Goal: Information Seeking & Learning: Learn about a topic

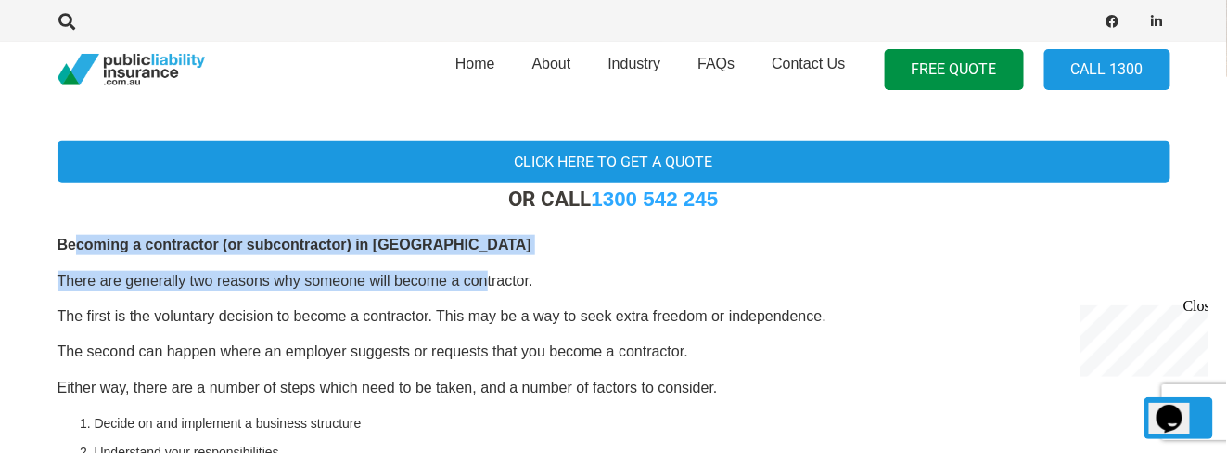
drag, startPoint x: 230, startPoint y: 245, endPoint x: 520, endPoint y: 266, distance: 290.2
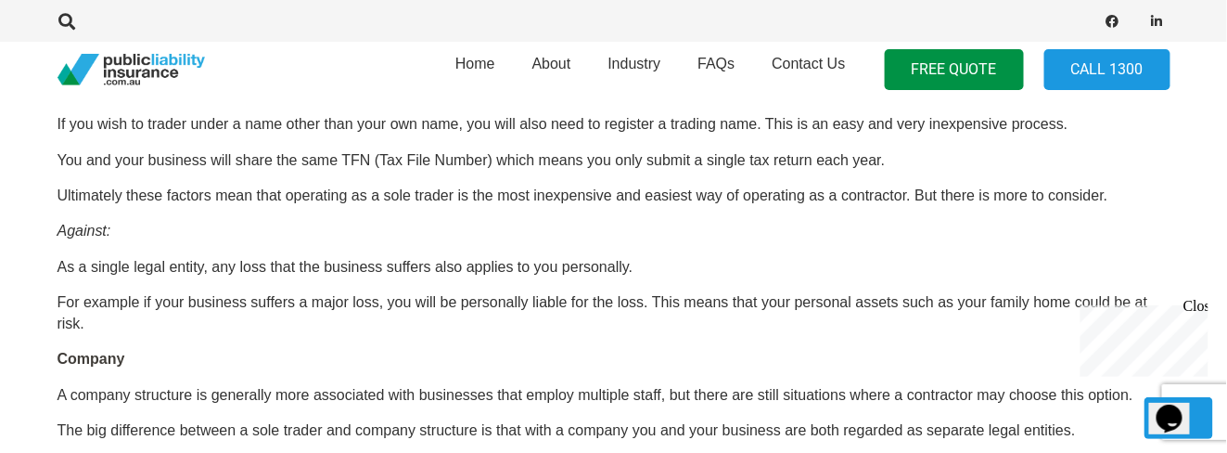
scroll to position [1185, 0]
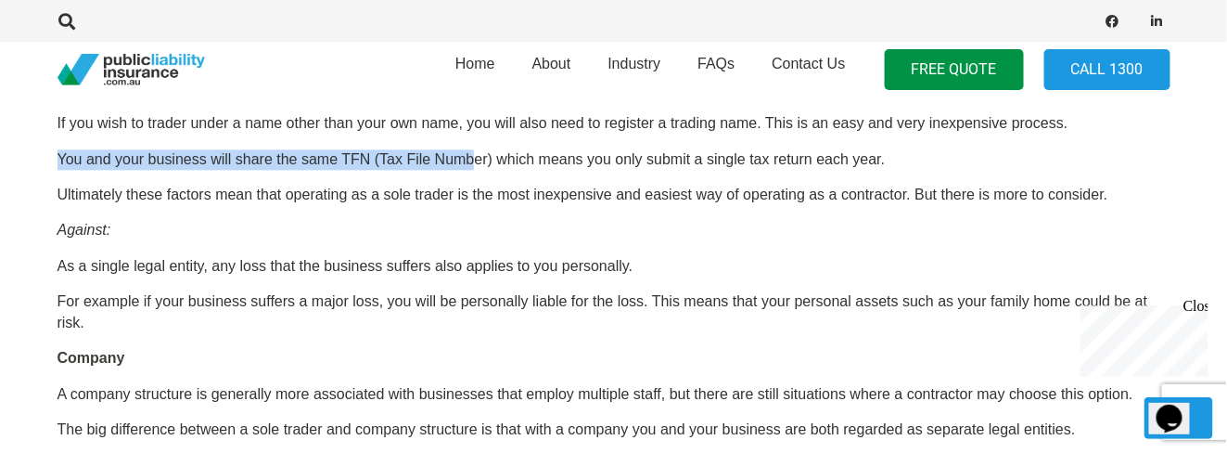
drag, startPoint x: 61, startPoint y: 142, endPoint x: 472, endPoint y: 139, distance: 411.0
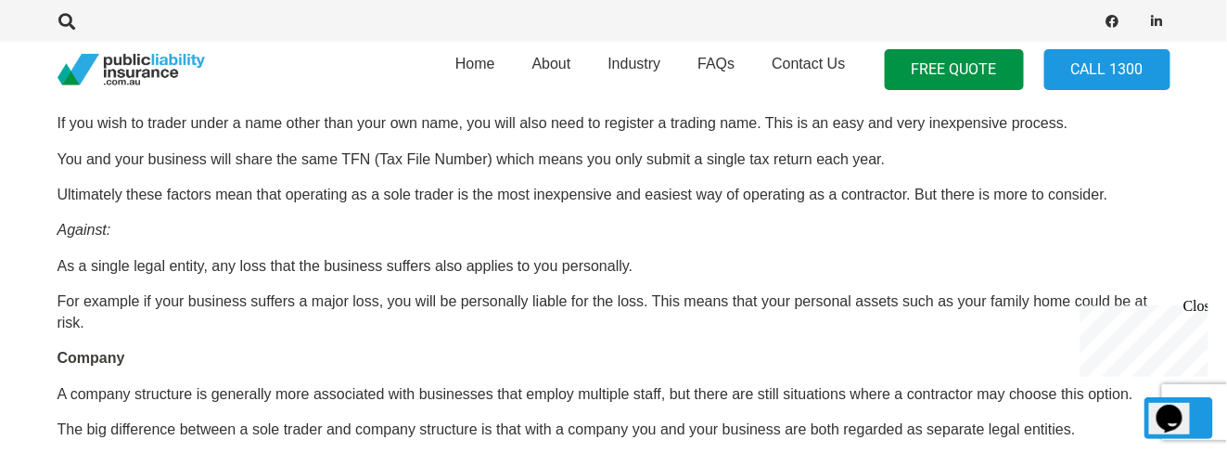
click at [448, 121] on p "If you wish to trader under a name other than your own name, you will also need…" at bounding box center [614, 123] width 1113 height 20
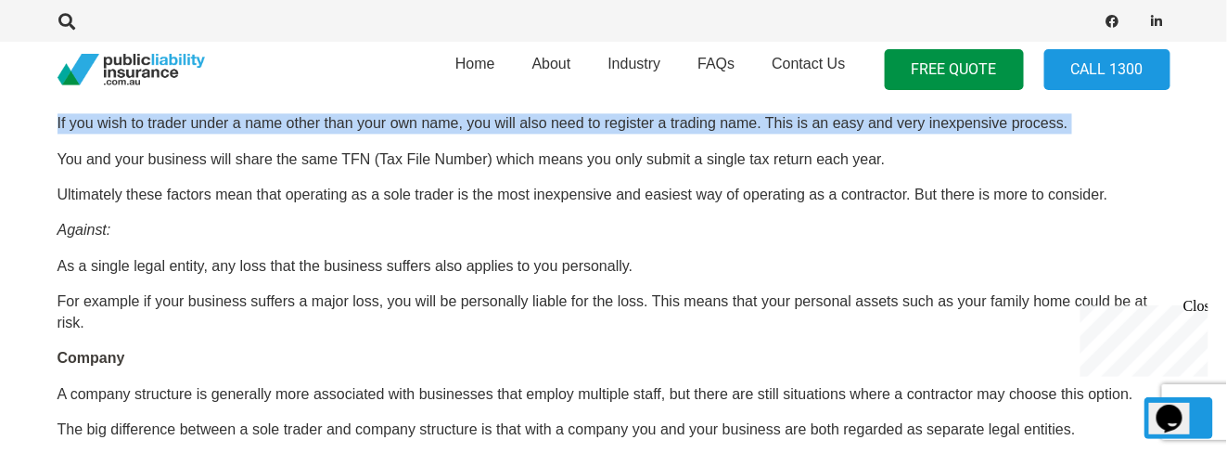
click at [448, 121] on p "If you wish to trader under a name other than your own name, you will also need…" at bounding box center [614, 123] width 1113 height 20
click at [511, 119] on p "If you wish to trader under a name other than your own name, you will also need…" at bounding box center [614, 123] width 1113 height 20
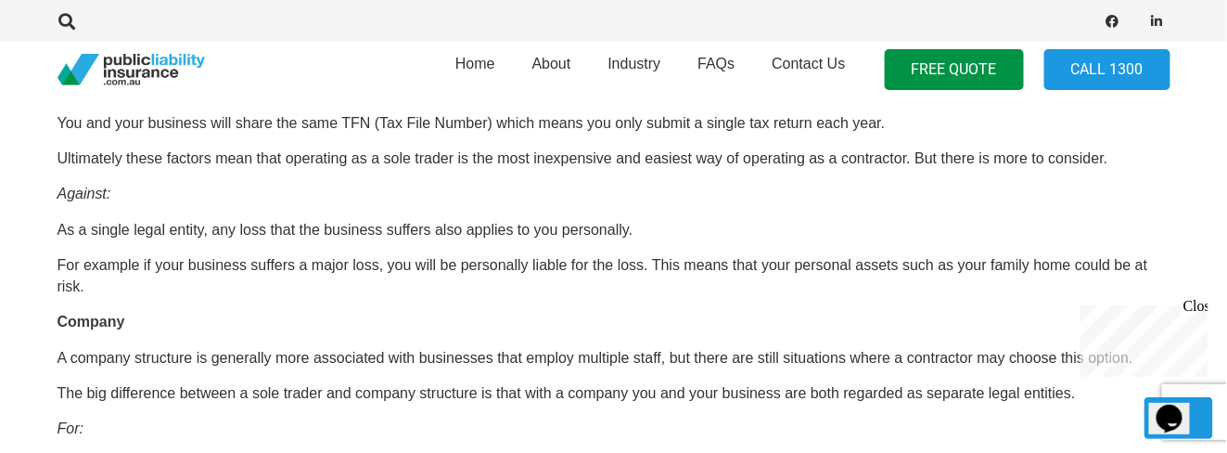
scroll to position [1226, 0]
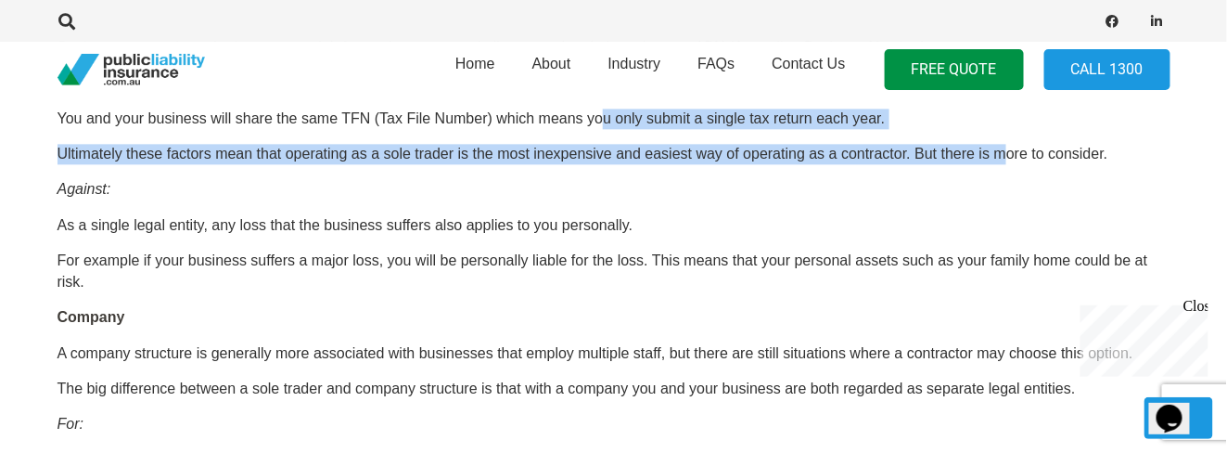
drag, startPoint x: 604, startPoint y: 111, endPoint x: 1009, endPoint y: 150, distance: 407.3
click at [1009, 150] on p "Ultimately these factors mean that operating as a sole trader is the most inexp…" at bounding box center [614, 154] width 1113 height 20
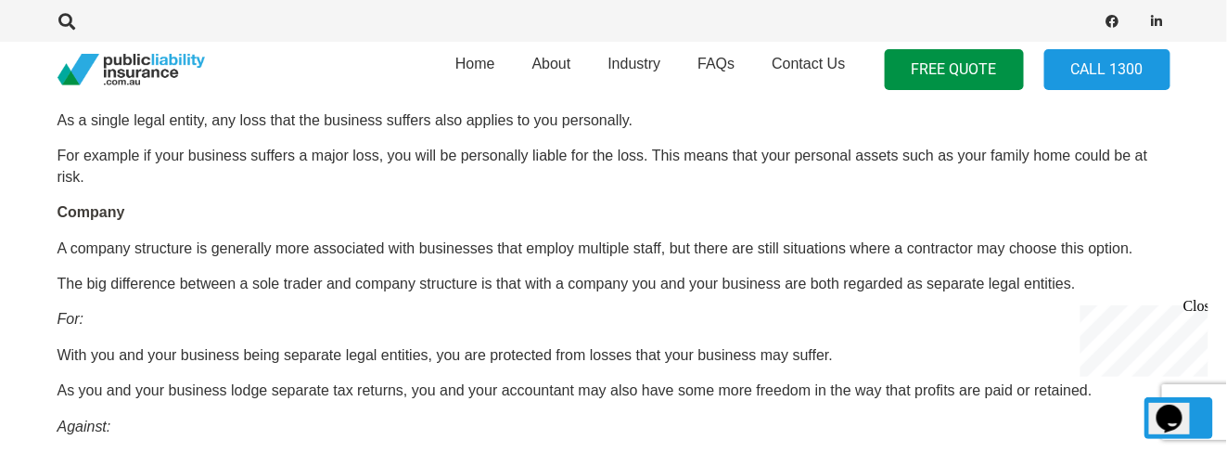
scroll to position [1330, 0]
drag, startPoint x: 48, startPoint y: 149, endPoint x: 227, endPoint y: 172, distance: 180.4
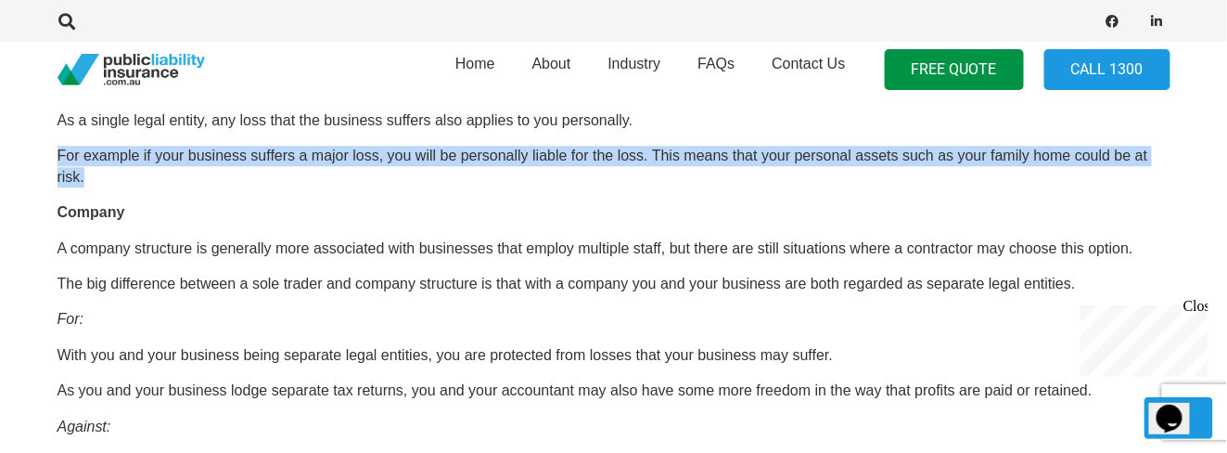
click at [227, 172] on p "For example if your business suffers a major loss, you will be personally liabl…" at bounding box center [614, 167] width 1113 height 42
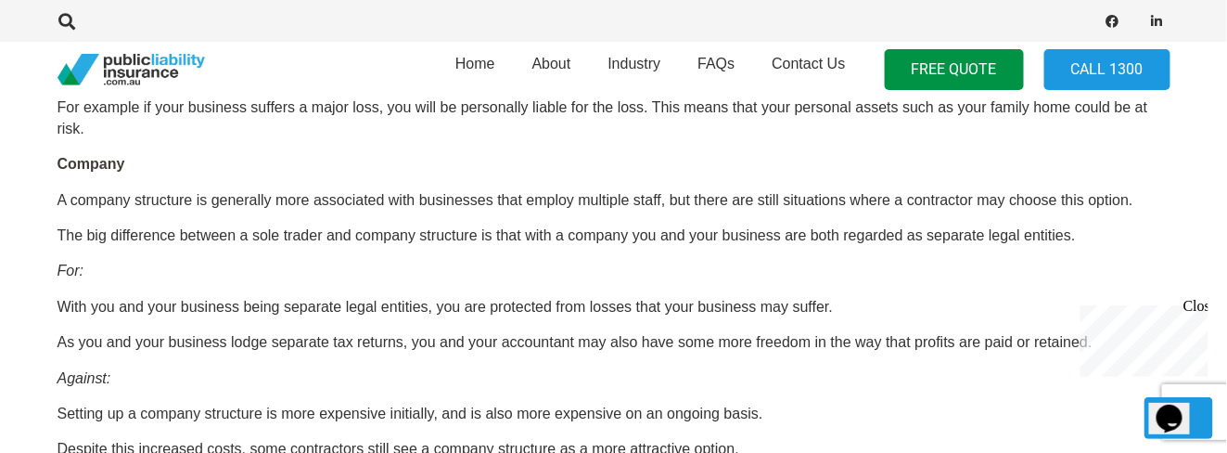
scroll to position [1372, 0]
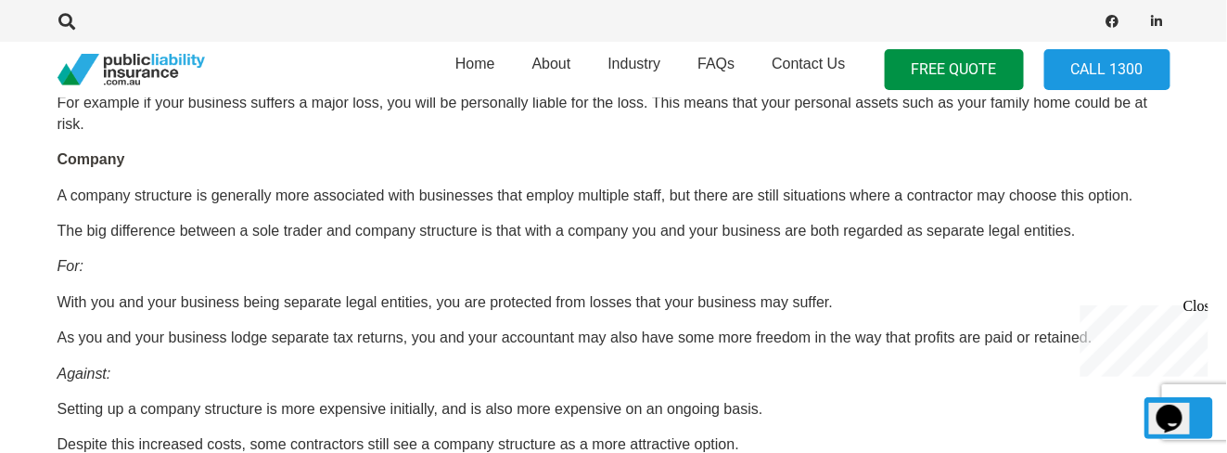
drag, startPoint x: 35, startPoint y: 157, endPoint x: 40, endPoint y: 180, distance: 23.7
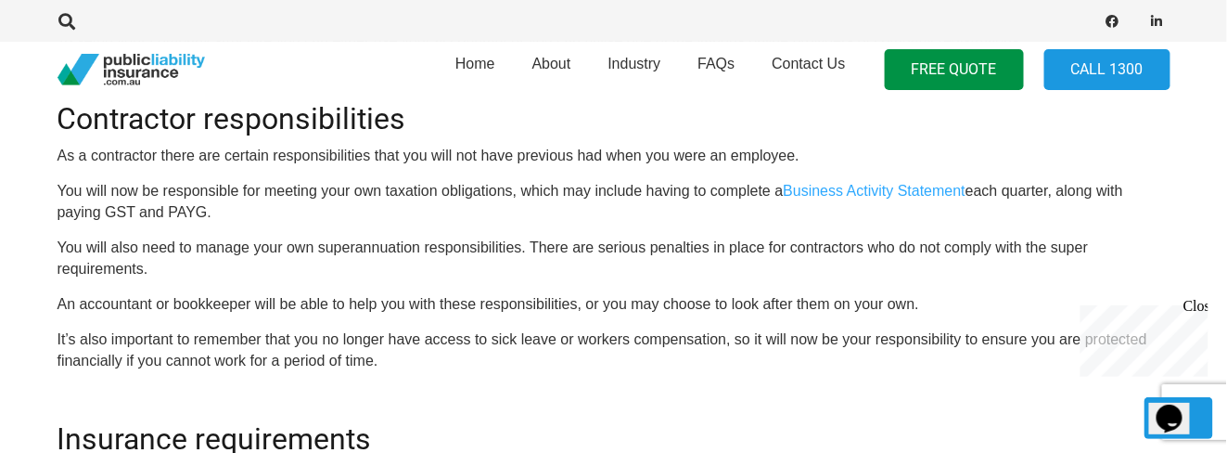
scroll to position [2249, 0]
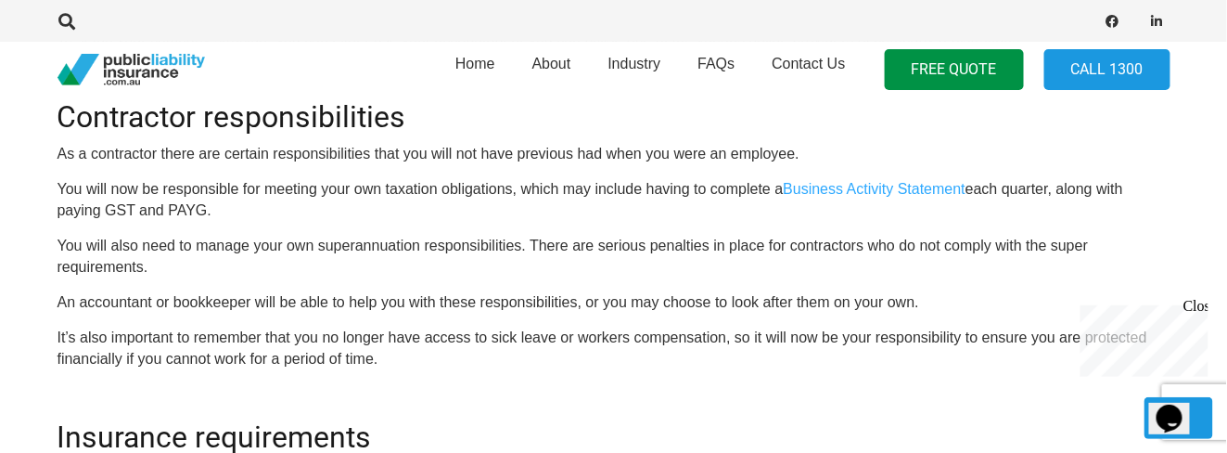
drag, startPoint x: 96, startPoint y: 189, endPoint x: 299, endPoint y: 209, distance: 204.1
click at [299, 209] on p "You will now be responsible for meeting your own taxation obligations, which ma…" at bounding box center [614, 200] width 1113 height 42
drag, startPoint x: 302, startPoint y: 210, endPoint x: 67, endPoint y: 190, distance: 235.5
click at [67, 190] on p "You will now be responsible for meeting your own taxation obligations, which ma…" at bounding box center [614, 200] width 1113 height 42
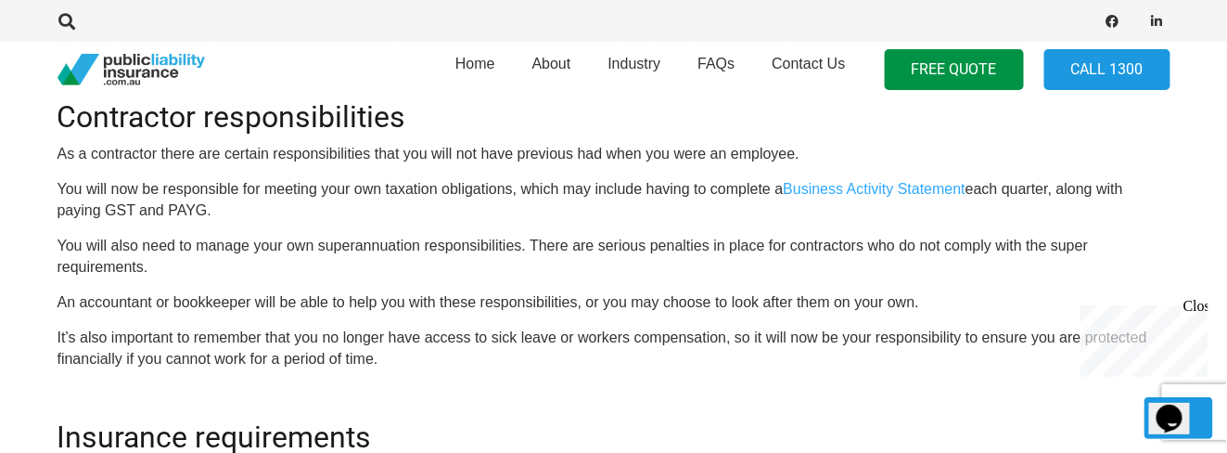
click at [67, 190] on p "You will now be responsible for meeting your own taxation obligations, which ma…" at bounding box center [614, 200] width 1113 height 42
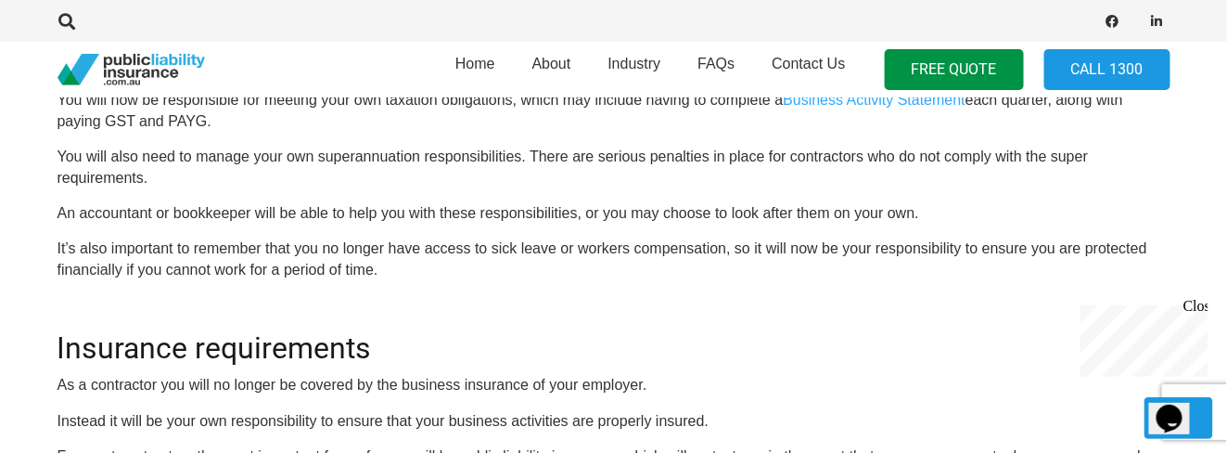
scroll to position [2340, 0]
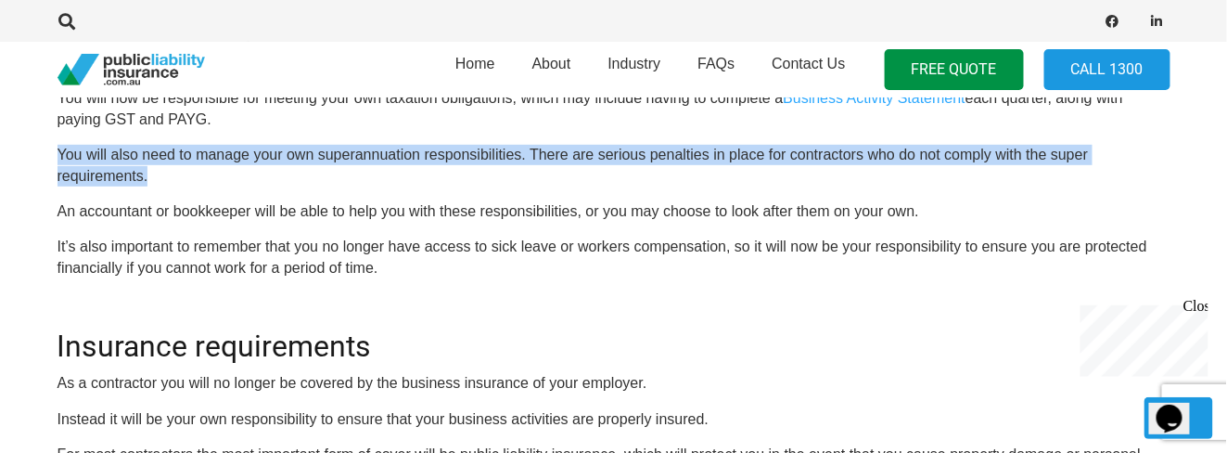
drag, startPoint x: 59, startPoint y: 153, endPoint x: 195, endPoint y: 180, distance: 138.1
click at [195, 180] on p "You will also need to manage your own superannuation responsibilities. There ar…" at bounding box center [614, 166] width 1113 height 42
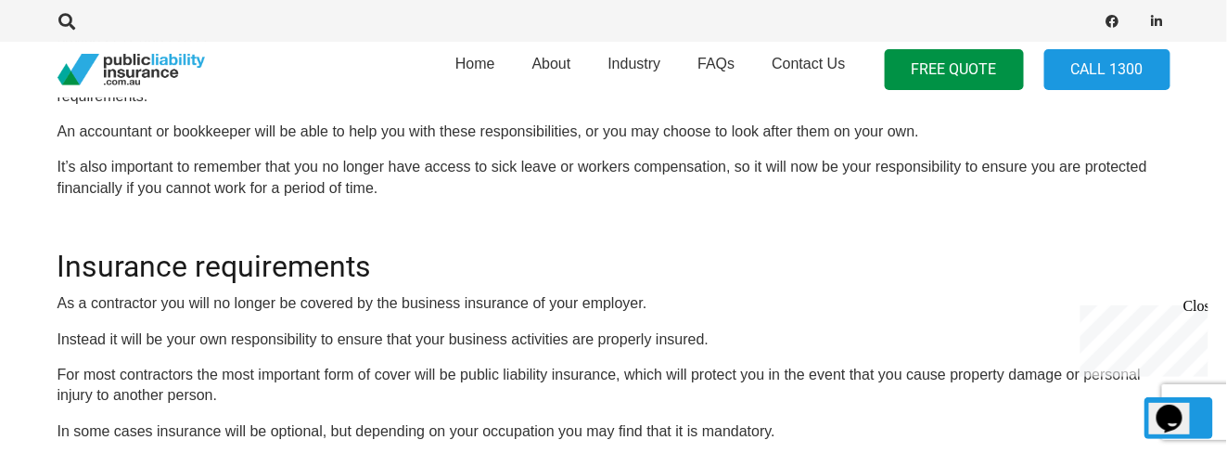
scroll to position [2421, 0]
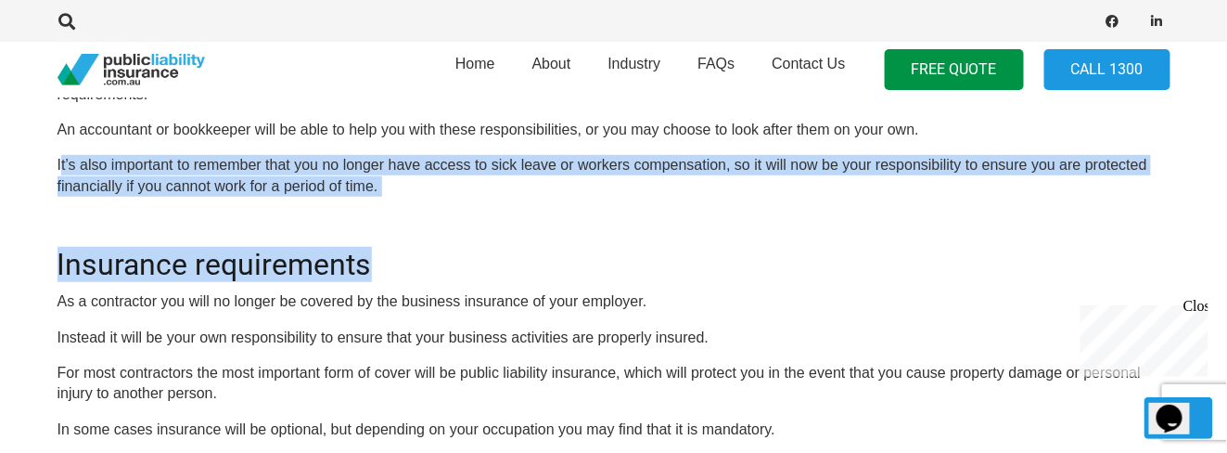
drag, startPoint x: 59, startPoint y: 161, endPoint x: 455, endPoint y: 201, distance: 397.3
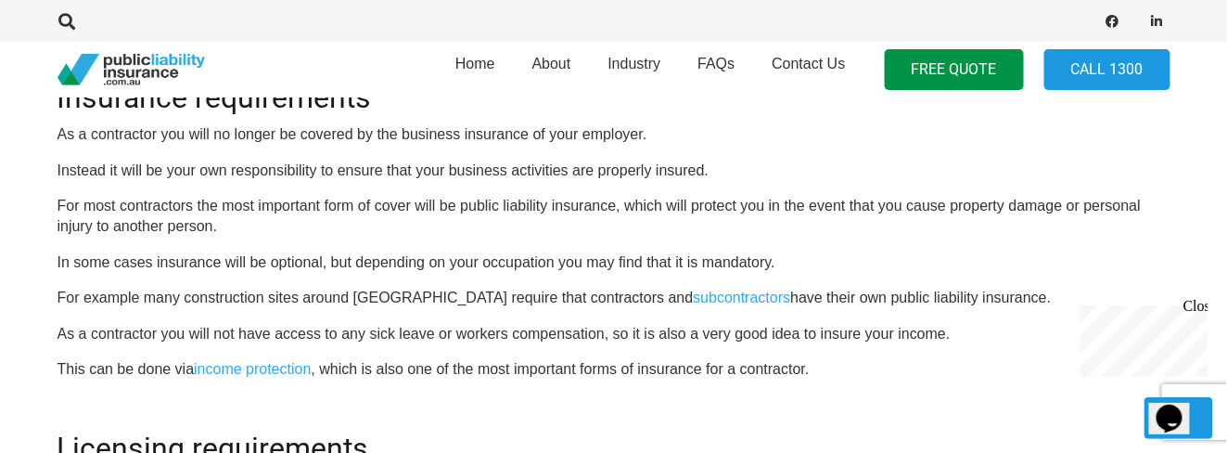
scroll to position [2579, 0]
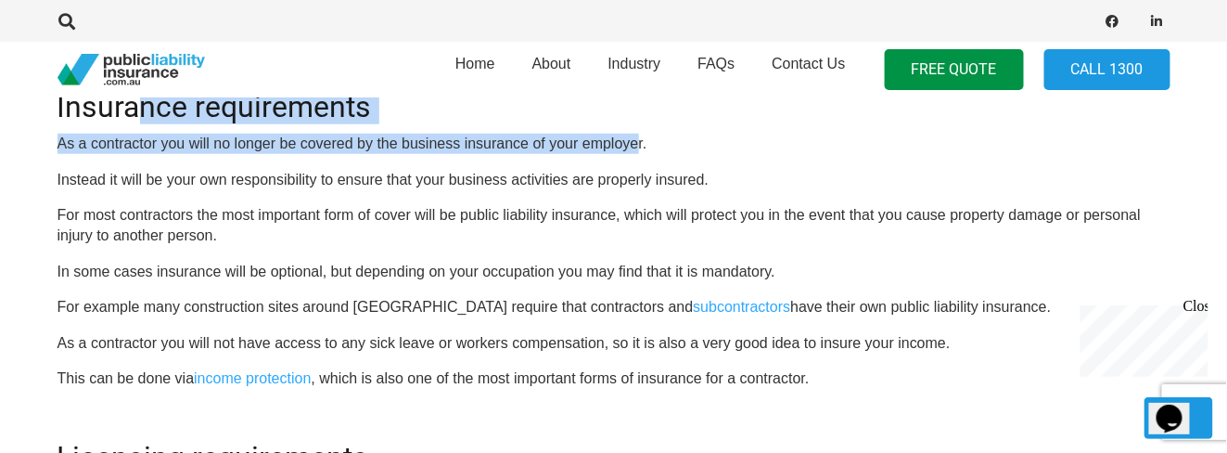
drag, startPoint x: 166, startPoint y: 109, endPoint x: 635, endPoint y: 141, distance: 469.6
click at [635, 141] on p "As a contractor you will no longer be covered by the business insurance of your…" at bounding box center [614, 144] width 1113 height 20
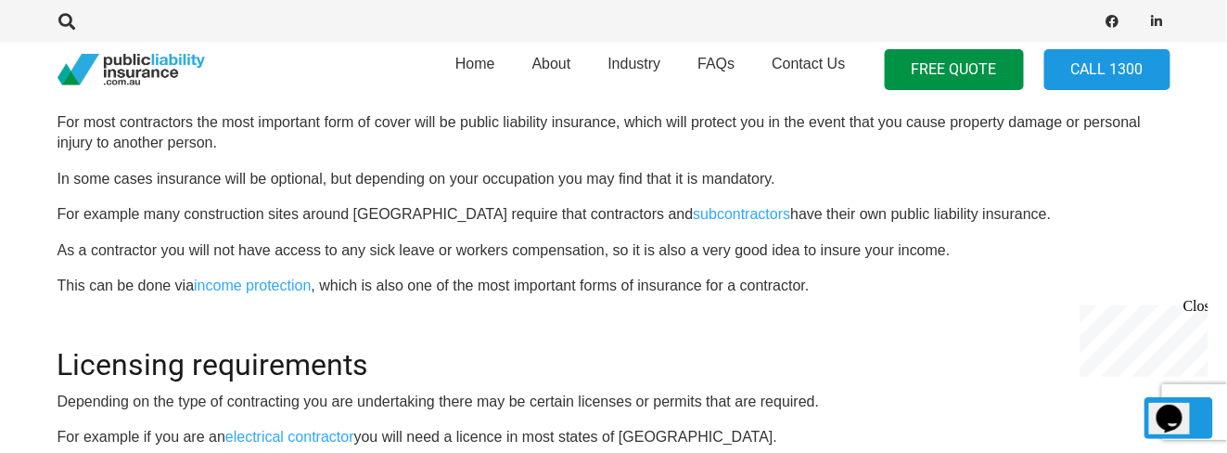
scroll to position [2675, 0]
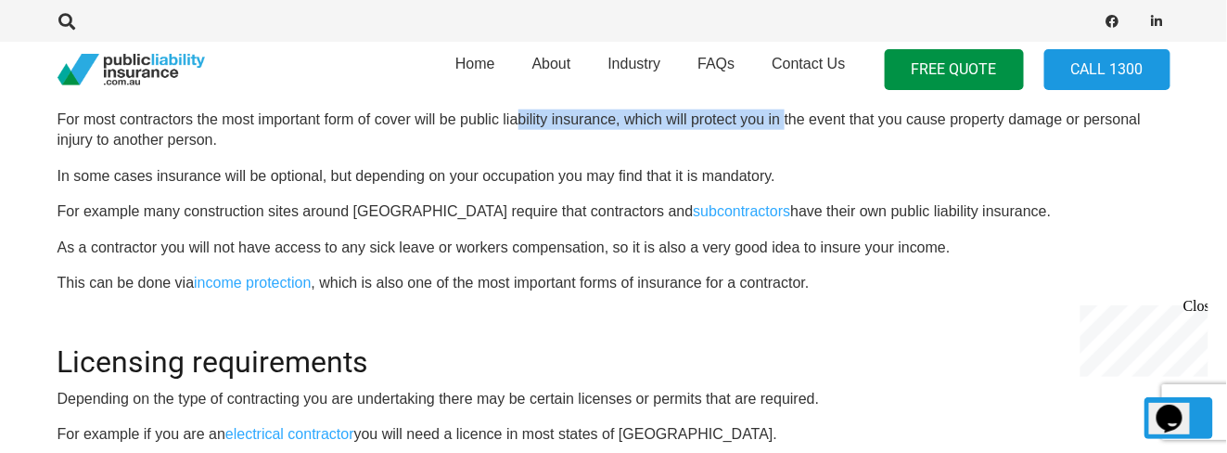
drag, startPoint x: 552, startPoint y: 111, endPoint x: 815, endPoint y: 119, distance: 262.7
click at [812, 119] on p "For most contractors the most important form of cover will be public liability …" at bounding box center [614, 130] width 1113 height 42
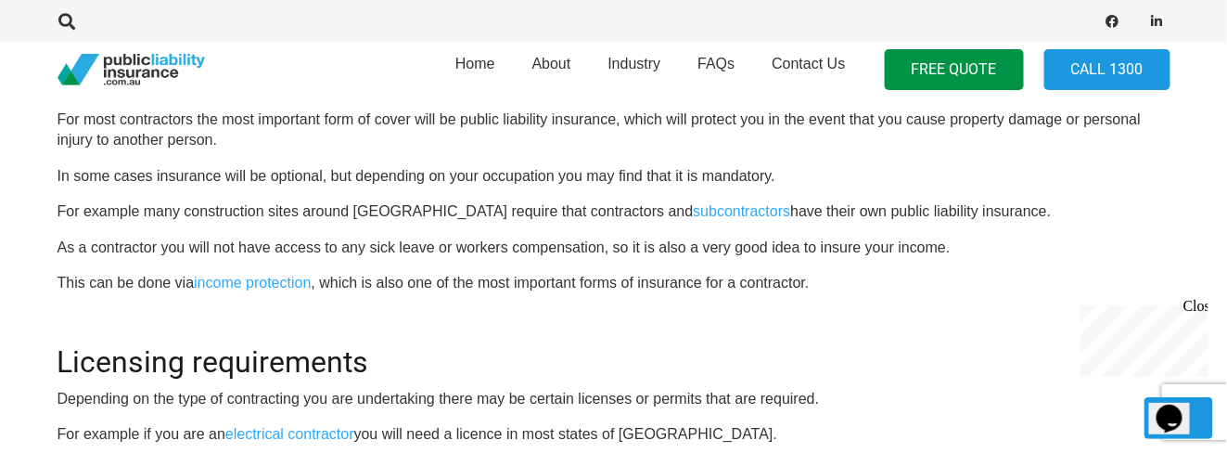
click at [828, 121] on p "For most contractors the most important form of cover will be public liability …" at bounding box center [614, 130] width 1113 height 42
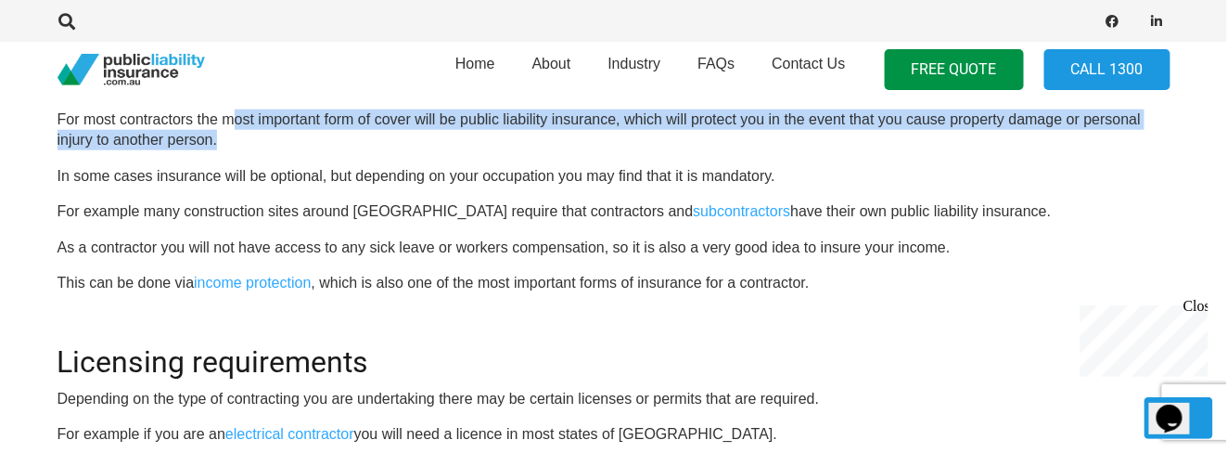
drag, startPoint x: 800, startPoint y: 134, endPoint x: 235, endPoint y: 117, distance: 565.3
click at [235, 117] on p "For most contractors the most important form of cover will be public liability …" at bounding box center [614, 130] width 1113 height 42
click at [731, 122] on p "For most contractors the most important form of cover will be public liability …" at bounding box center [614, 130] width 1113 height 42
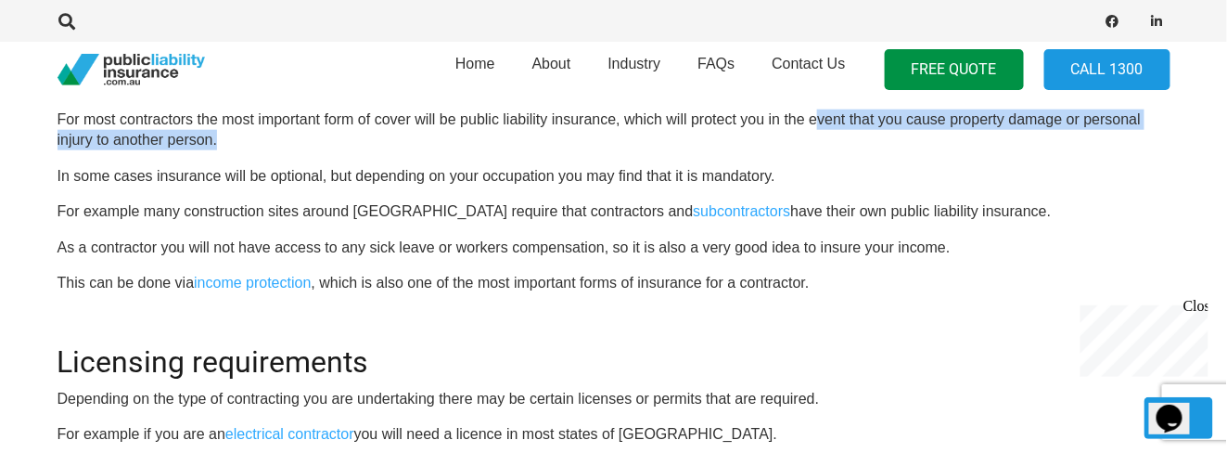
drag, startPoint x: 819, startPoint y: 119, endPoint x: 1149, endPoint y: 133, distance: 330.6
click at [1149, 133] on p "For most contractors the most important form of cover will be public liability …" at bounding box center [614, 130] width 1113 height 42
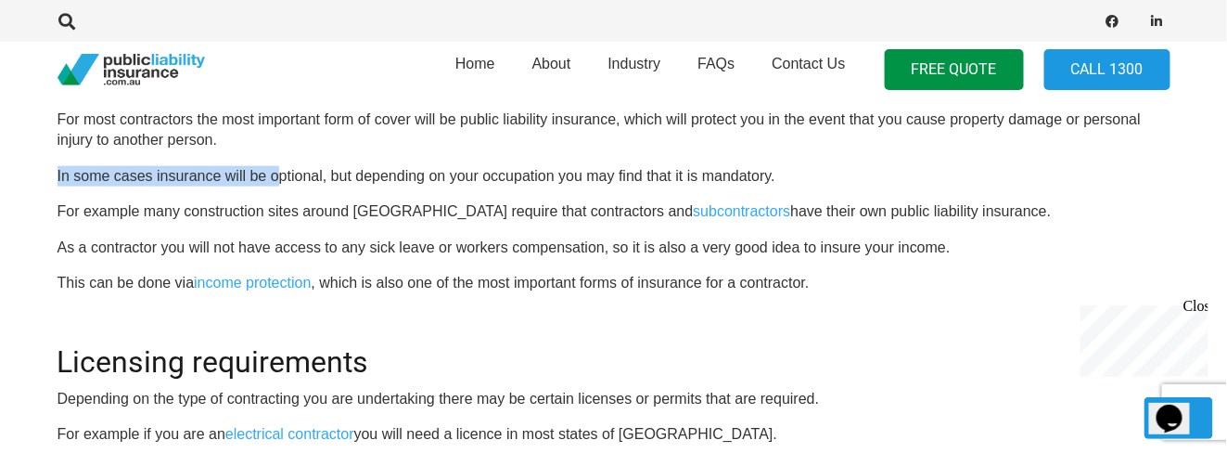
drag, startPoint x: 56, startPoint y: 175, endPoint x: 277, endPoint y: 170, distance: 221.8
click at [277, 170] on p "In some cases insurance will be optional, but depending on your occupation you …" at bounding box center [614, 176] width 1113 height 20
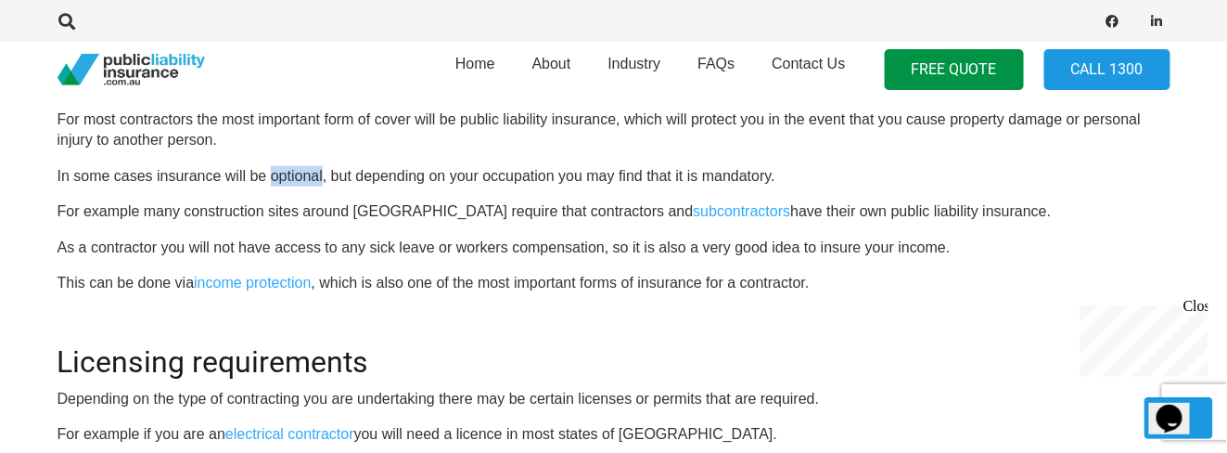
click at [277, 170] on p "In some cases insurance will be optional, but depending on your occupation you …" at bounding box center [614, 176] width 1113 height 20
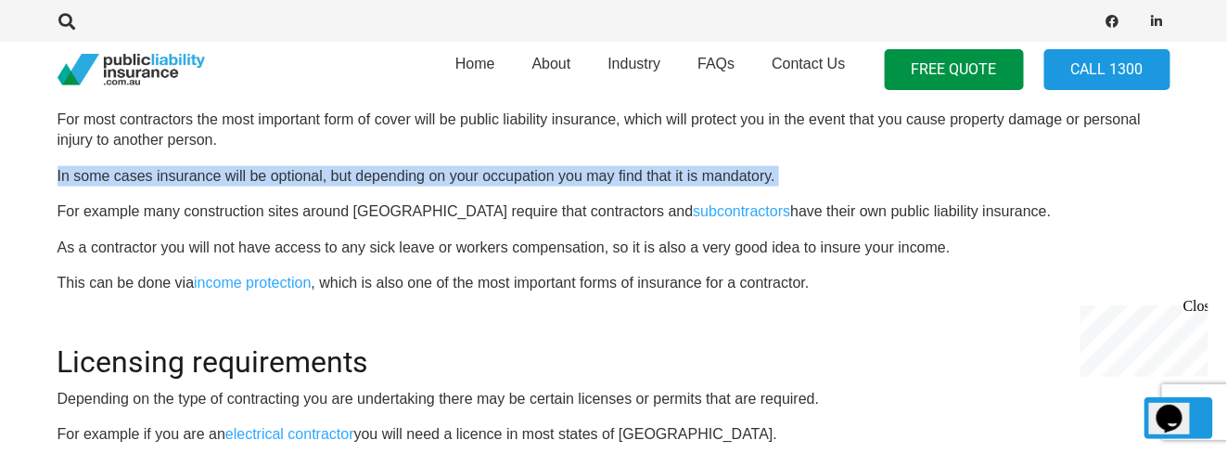
click at [277, 170] on p "In some cases insurance will be optional, but depending on your occupation you …" at bounding box center [614, 176] width 1113 height 20
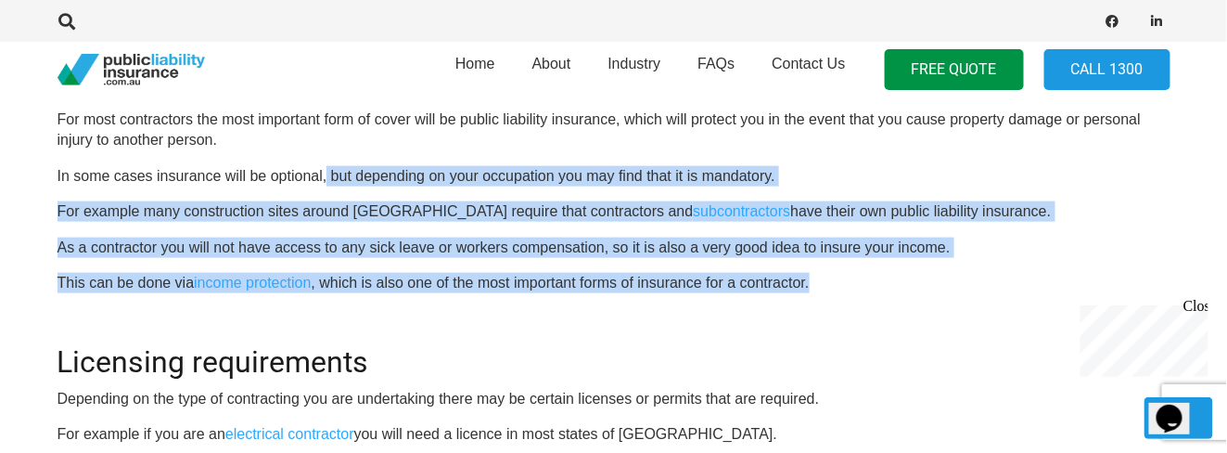
drag, startPoint x: 436, startPoint y: 174, endPoint x: 954, endPoint y: 270, distance: 526.4
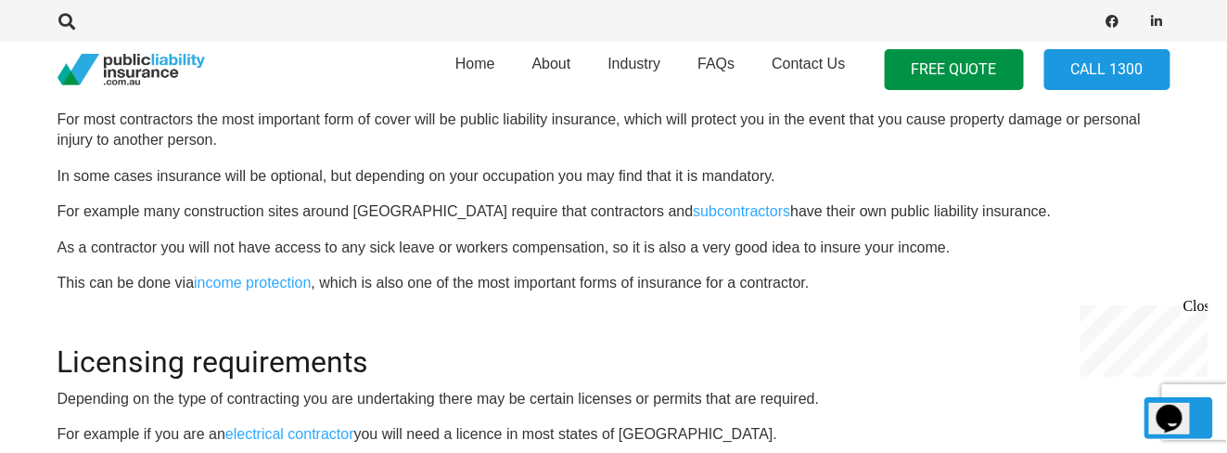
click at [288, 148] on p "For most contractors the most important form of cover will be public liability …" at bounding box center [614, 130] width 1113 height 42
drag, startPoint x: 705, startPoint y: 210, endPoint x: 982, endPoint y: 215, distance: 276.5
click at [982, 215] on p "For example many construction sites around [GEOGRAPHIC_DATA] require that contr…" at bounding box center [614, 211] width 1113 height 20
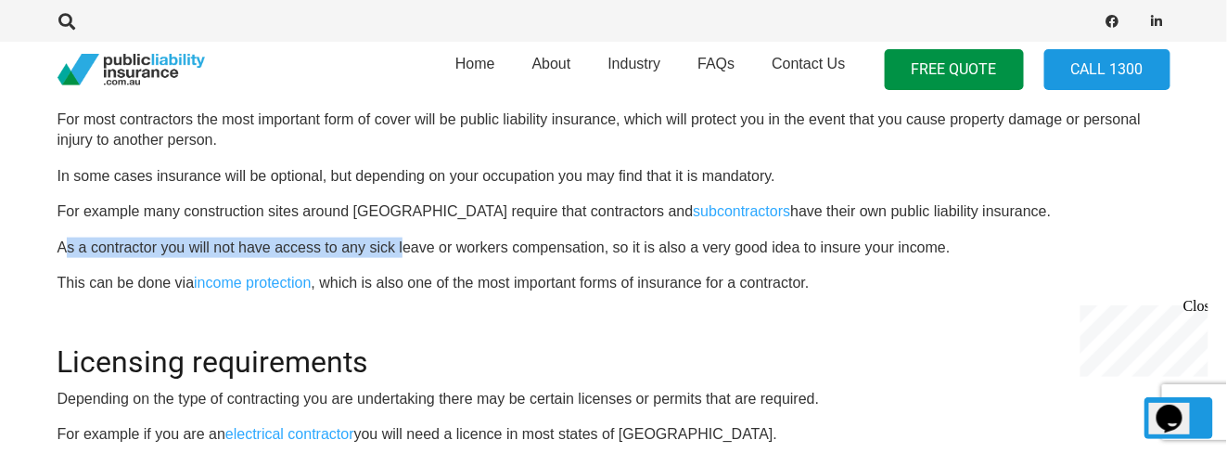
drag, startPoint x: 63, startPoint y: 250, endPoint x: 404, endPoint y: 245, distance: 340.5
click at [404, 245] on p "As a contractor you will not have access to any sick leave or workers compensat…" at bounding box center [614, 248] width 1113 height 20
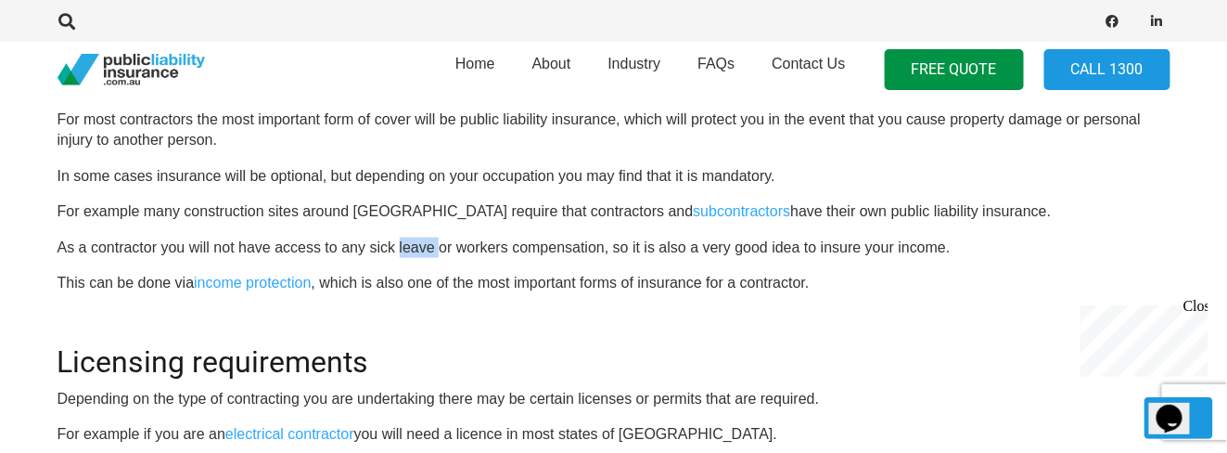
click at [404, 245] on p "As a contractor you will not have access to any sick leave or workers compensat…" at bounding box center [614, 248] width 1113 height 20
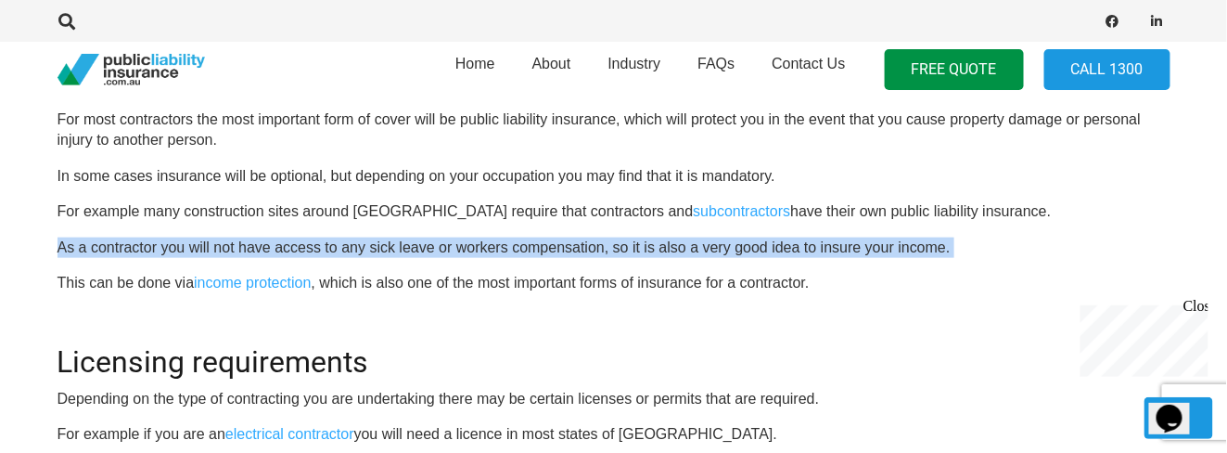
click at [404, 245] on p "As a contractor you will not have access to any sick leave or workers compensat…" at bounding box center [614, 248] width 1113 height 20
click at [534, 250] on p "As a contractor you will not have access to any sick leave or workers compensat…" at bounding box center [614, 248] width 1113 height 20
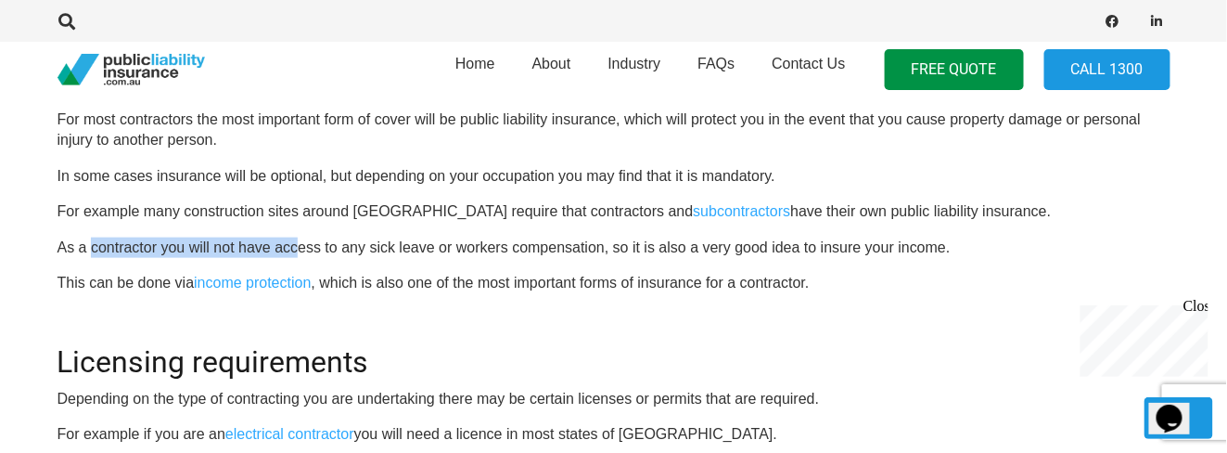
drag, startPoint x: 99, startPoint y: 251, endPoint x: 301, endPoint y: 250, distance: 201.3
click at [301, 250] on p "As a contractor you will not have access to any sick leave or workers compensat…" at bounding box center [614, 248] width 1113 height 20
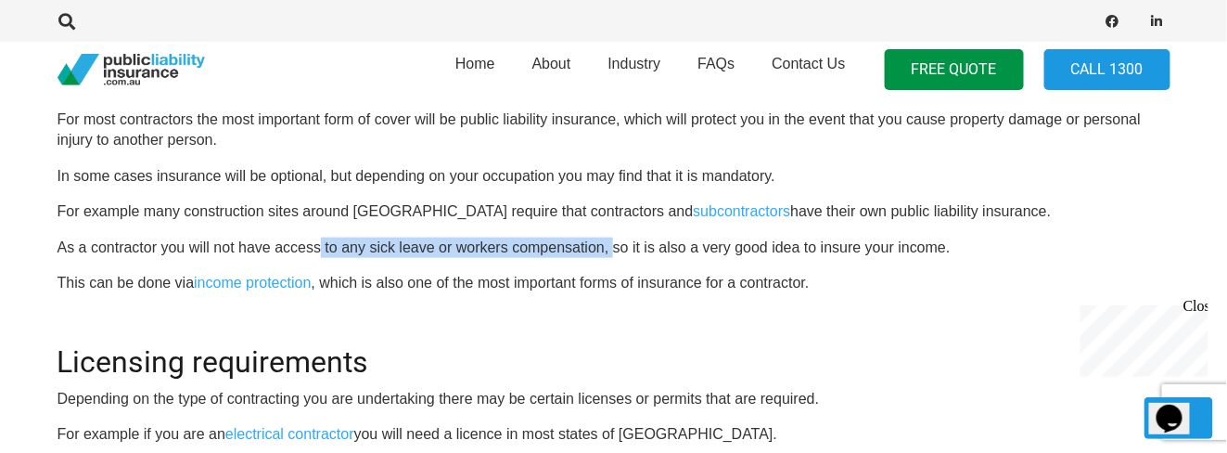
drag, startPoint x: 613, startPoint y: 246, endPoint x: 317, endPoint y: 224, distance: 296.8
drag, startPoint x: 702, startPoint y: 217, endPoint x: 996, endPoint y: 213, distance: 294.1
click at [996, 213] on p "For example many construction sites around [GEOGRAPHIC_DATA] require that contr…" at bounding box center [614, 211] width 1113 height 20
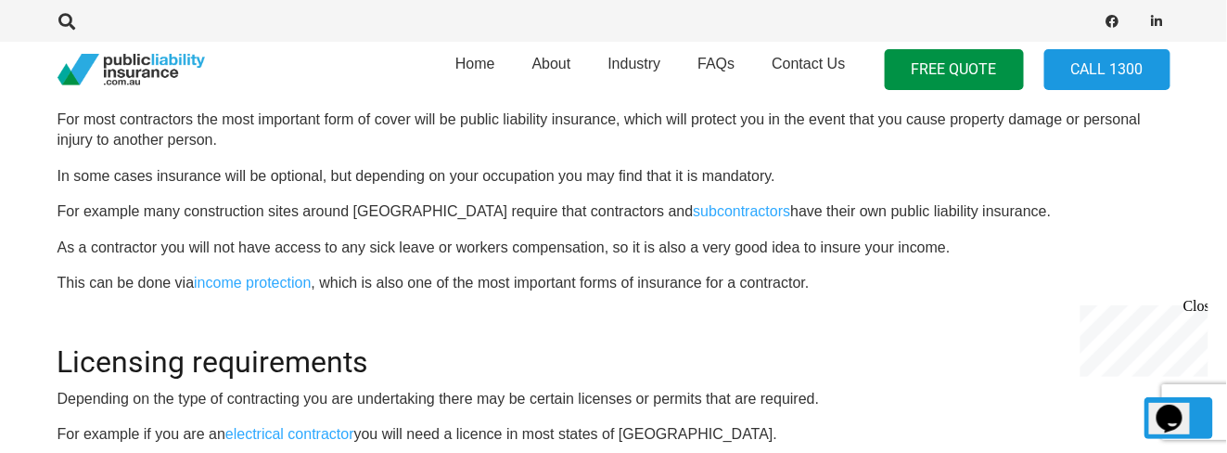
click at [901, 240] on p "As a contractor you will not have access to any sick leave or workers compensat…" at bounding box center [614, 248] width 1113 height 20
drag, startPoint x: 65, startPoint y: 243, endPoint x: 341, endPoint y: 250, distance: 276.5
click at [341, 250] on p "As a contractor you will not have access to any sick leave or workers compensat…" at bounding box center [614, 248] width 1113 height 20
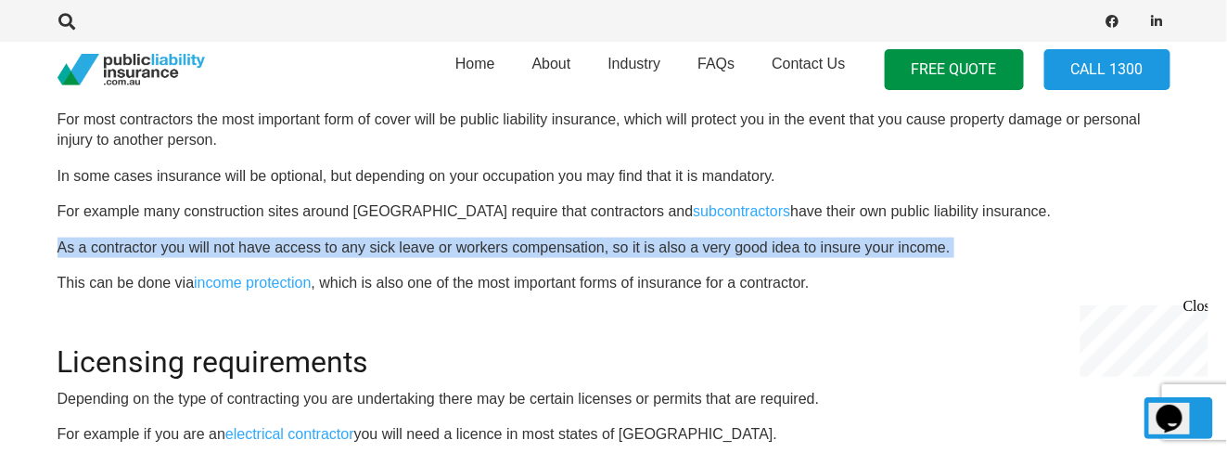
click at [341, 250] on p "As a contractor you will not have access to any sick leave or workers compensat…" at bounding box center [614, 248] width 1113 height 20
click at [514, 247] on p "As a contractor you will not have access to any sick leave or workers compensat…" at bounding box center [614, 248] width 1113 height 20
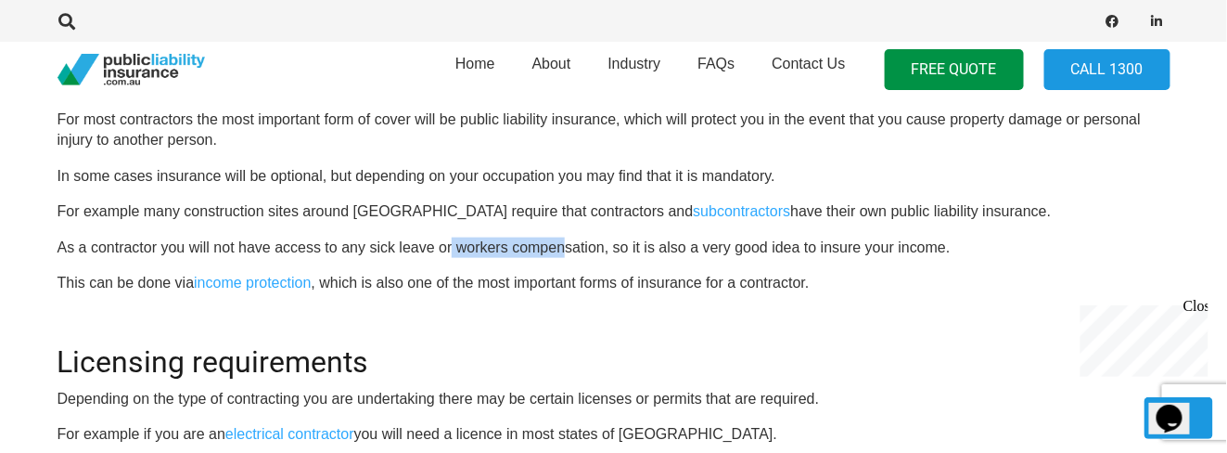
drag, startPoint x: 485, startPoint y: 246, endPoint x: 579, endPoint y: 246, distance: 93.7
click at [574, 246] on p "As a contractor you will not have access to any sick leave or workers compensat…" at bounding box center [614, 248] width 1113 height 20
click at [586, 245] on p "As a contractor you will not have access to any sick leave or workers compensat…" at bounding box center [614, 248] width 1113 height 20
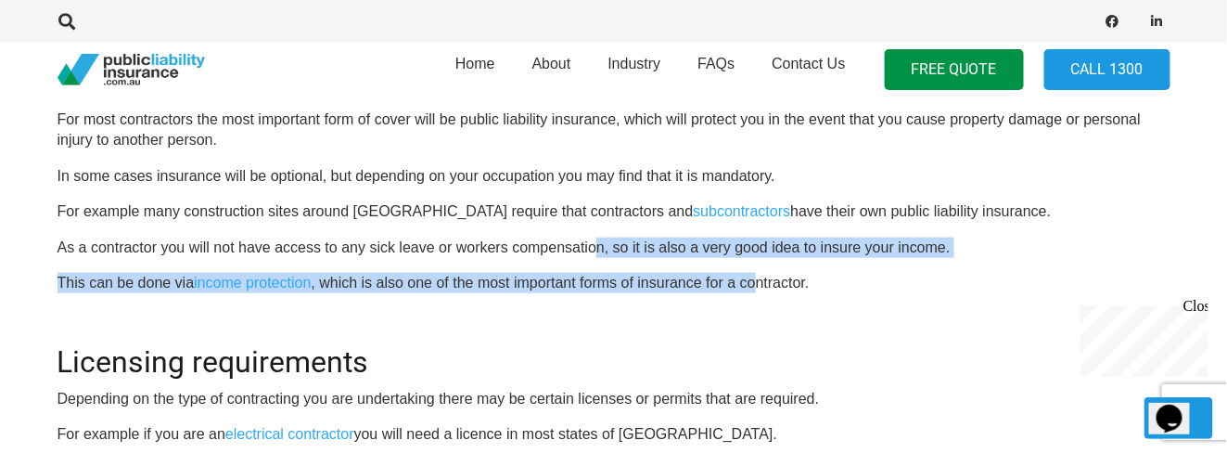
drag, startPoint x: 600, startPoint y: 247, endPoint x: 683, endPoint y: 265, distance: 84.6
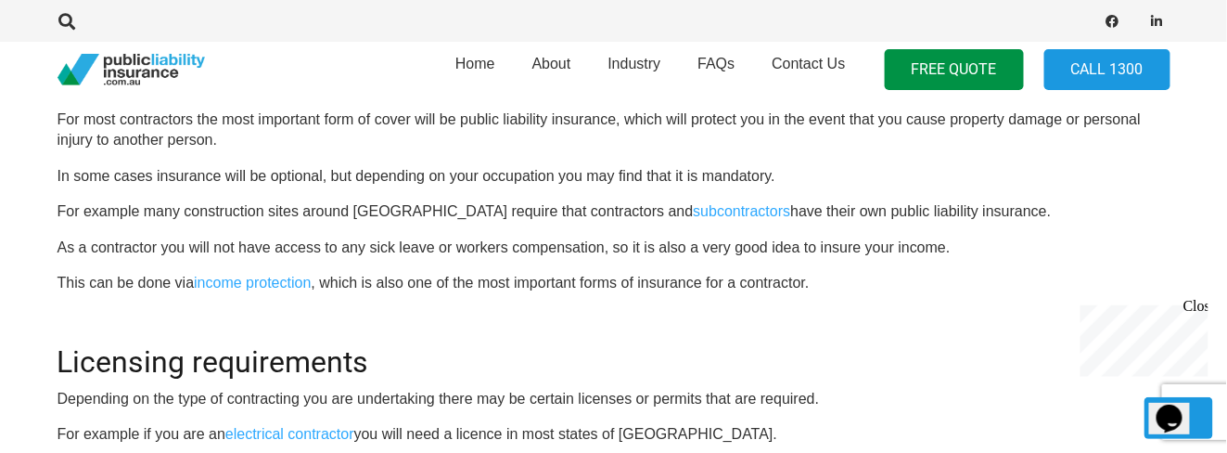
click at [238, 255] on p "As a contractor you will not have access to any sick leave or workers compensat…" at bounding box center [614, 248] width 1113 height 20
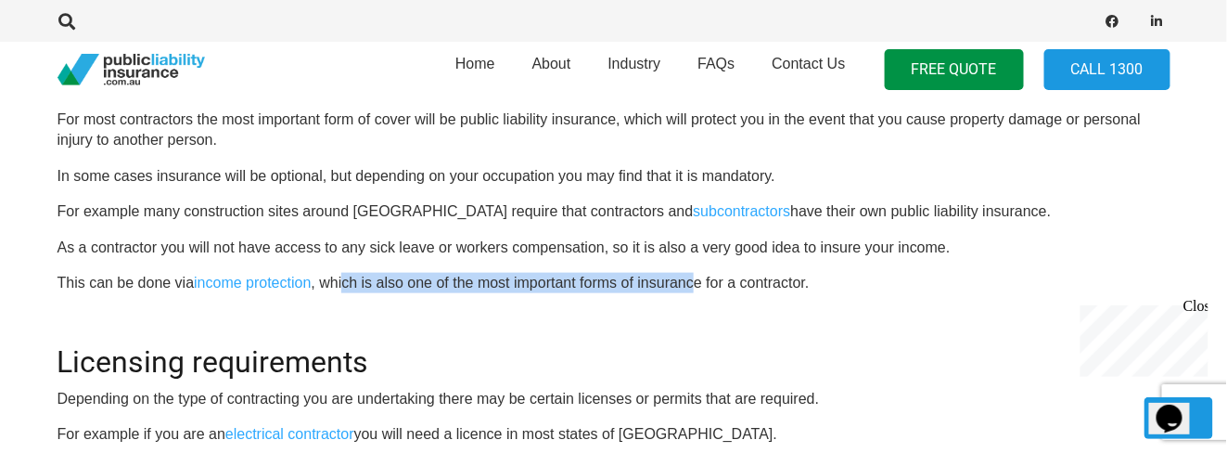
drag, startPoint x: 344, startPoint y: 283, endPoint x: 700, endPoint y: 278, distance: 356.3
click at [700, 278] on p "This can be done via income protection , which is also one of the most importan…" at bounding box center [614, 283] width 1113 height 20
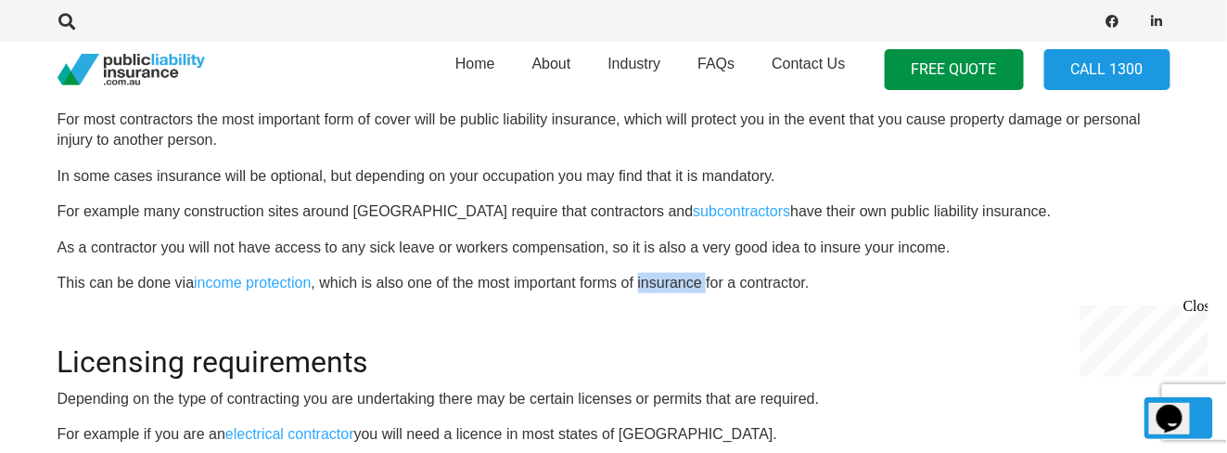
click at [700, 278] on p "This can be done via income protection , which is also one of the most importan…" at bounding box center [614, 283] width 1113 height 20
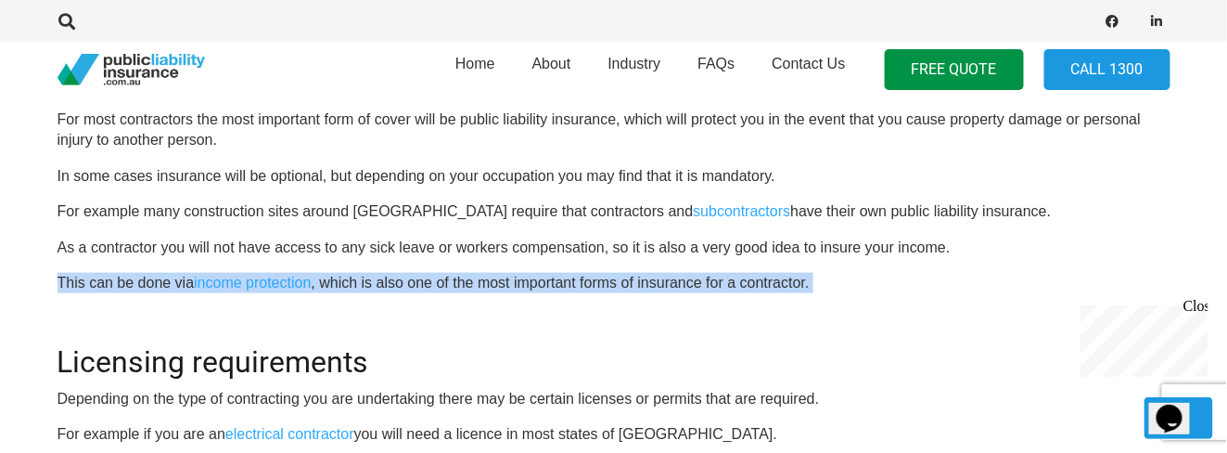
click at [700, 278] on p "This can be done via income protection , which is also one of the most importan…" at bounding box center [614, 283] width 1113 height 20
click at [789, 284] on p "This can be done via income protection , which is also one of the most importan…" at bounding box center [614, 283] width 1113 height 20
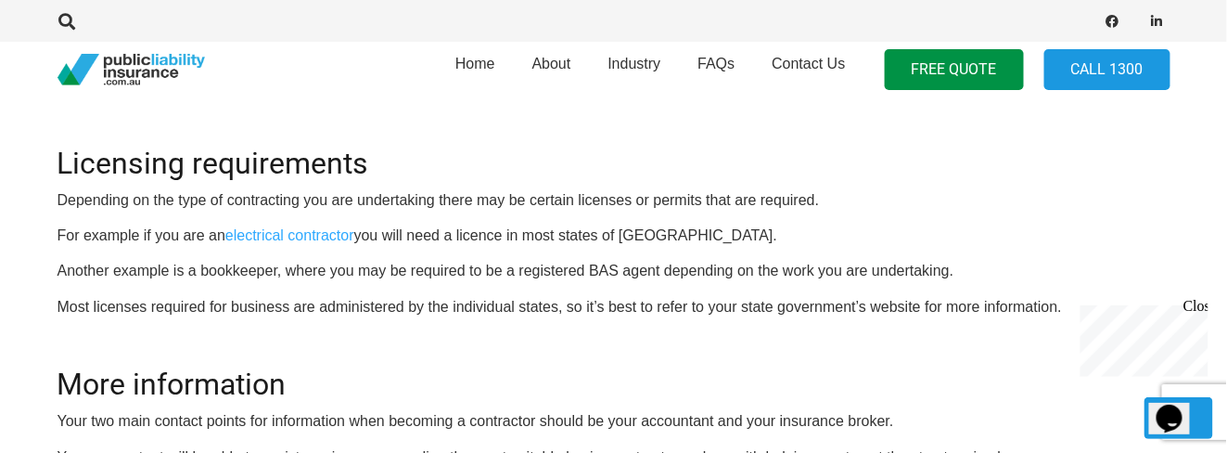
scroll to position [2877, 0]
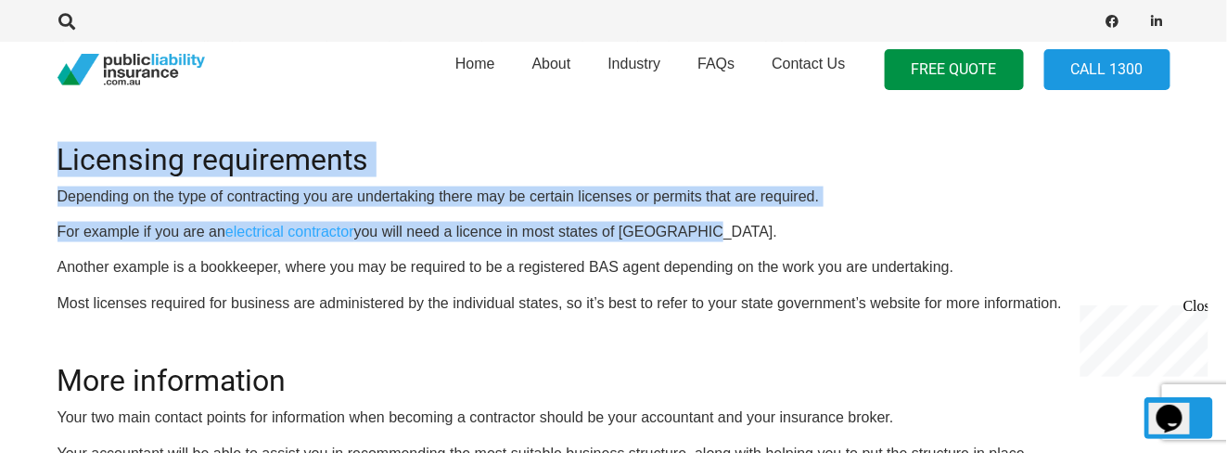
drag, startPoint x: 59, startPoint y: 150, endPoint x: 692, endPoint y: 223, distance: 636.9
click at [692, 223] on p "For example if you are an electrical contractor you will need a licence in most…" at bounding box center [614, 232] width 1113 height 20
drag, startPoint x: 57, startPoint y: 157, endPoint x: 809, endPoint y: 222, distance: 755.2
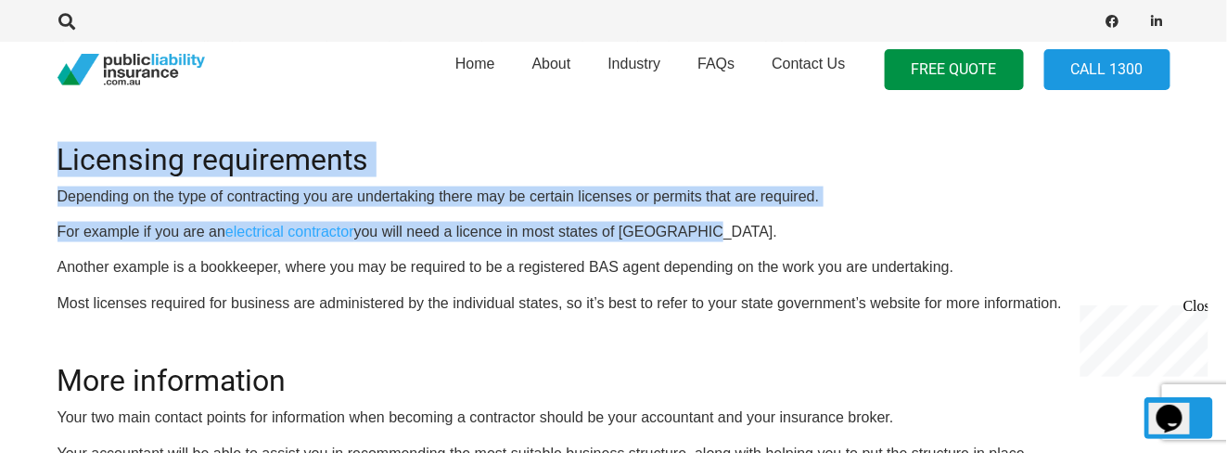
click at [809, 222] on p "For example if you are an electrical contractor you will need a licence in most…" at bounding box center [614, 232] width 1113 height 20
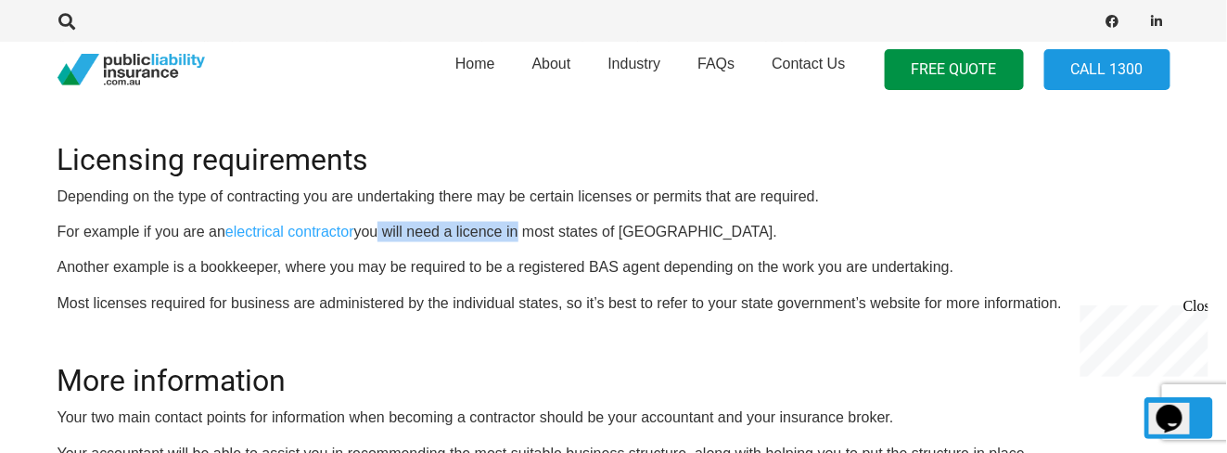
drag, startPoint x: 377, startPoint y: 229, endPoint x: 520, endPoint y: 227, distance: 142.9
click at [520, 227] on p "For example if you are an electrical contractor you will need a licence in most…" at bounding box center [614, 232] width 1113 height 20
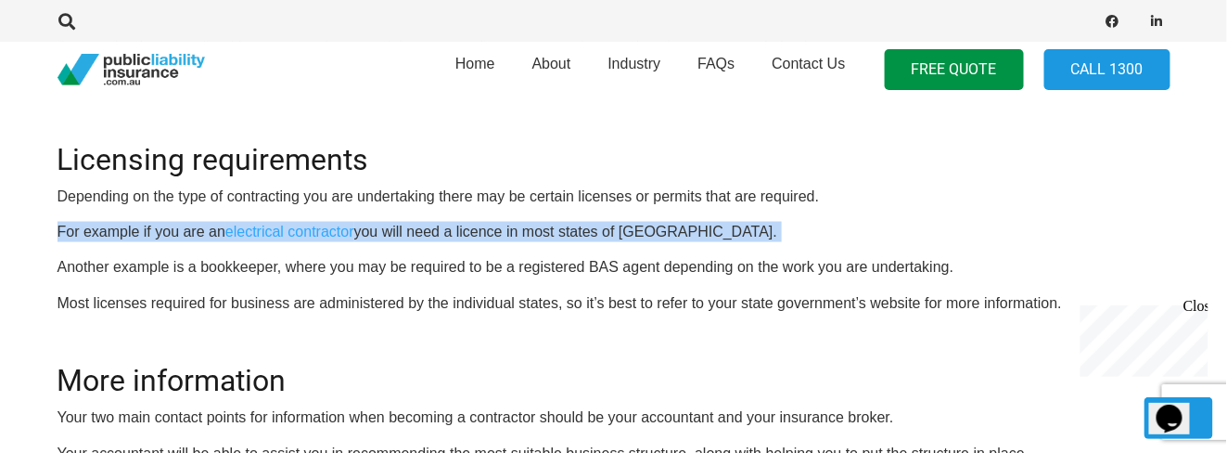
click at [520, 227] on p "For example if you are an electrical contractor you will need a licence in most…" at bounding box center [614, 232] width 1113 height 20
click at [491, 232] on p "For example if you are an electrical contractor you will need a licence in most…" at bounding box center [614, 232] width 1113 height 20
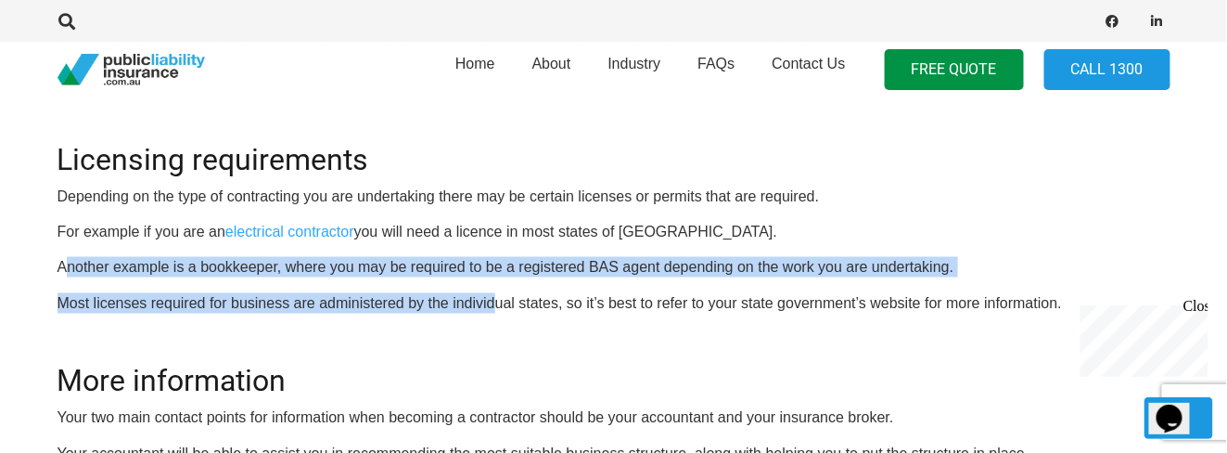
drag, startPoint x: 68, startPoint y: 263, endPoint x: 504, endPoint y: 279, distance: 436.4
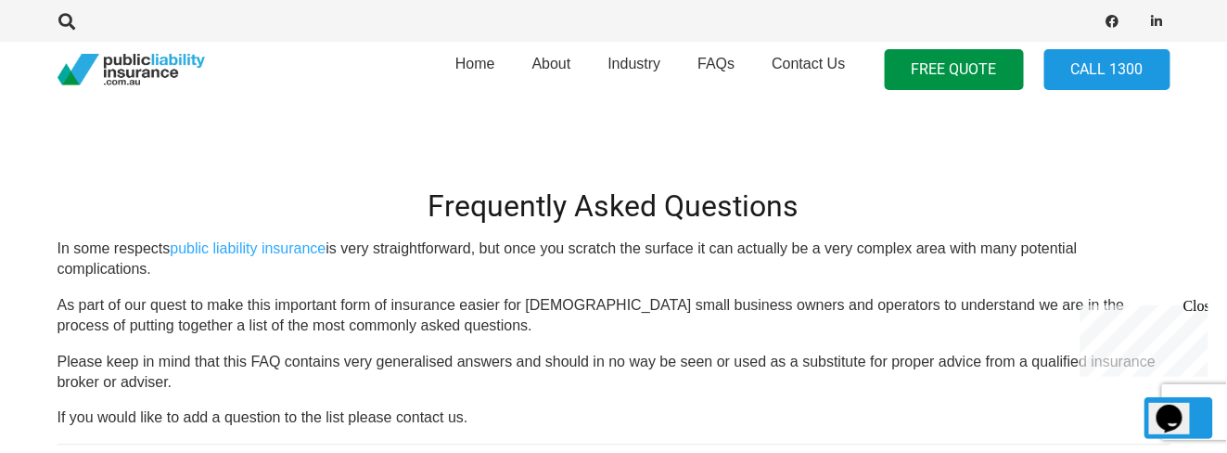
scroll to position [3389, 0]
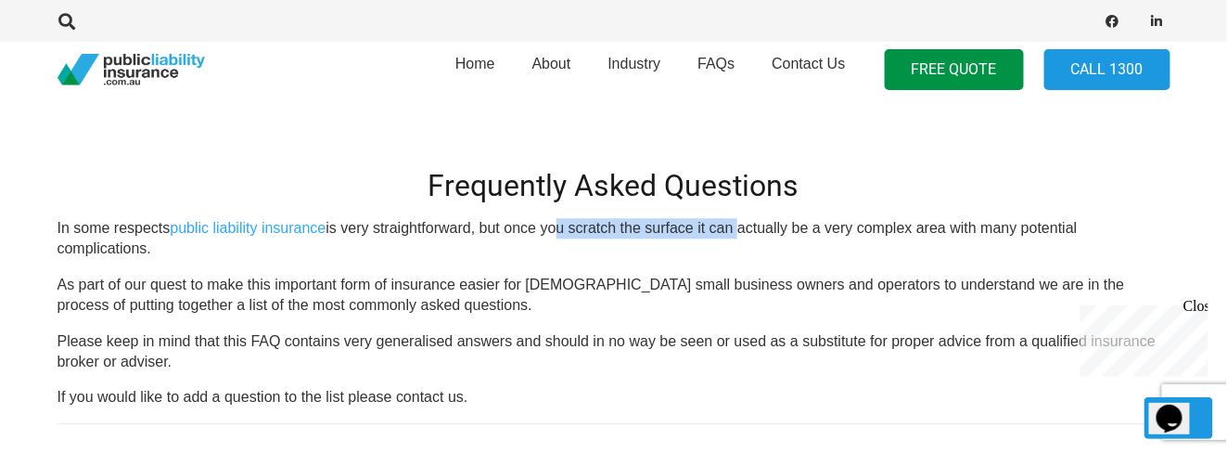
drag, startPoint x: 638, startPoint y: 224, endPoint x: 769, endPoint y: 218, distance: 130.9
click at [768, 218] on p "In some respects public liability insurance is very straightforward, but once y…" at bounding box center [614, 239] width 1113 height 42
click at [769, 218] on p "In some respects public liability insurance is very straightforward, but once y…" at bounding box center [614, 239] width 1113 height 42
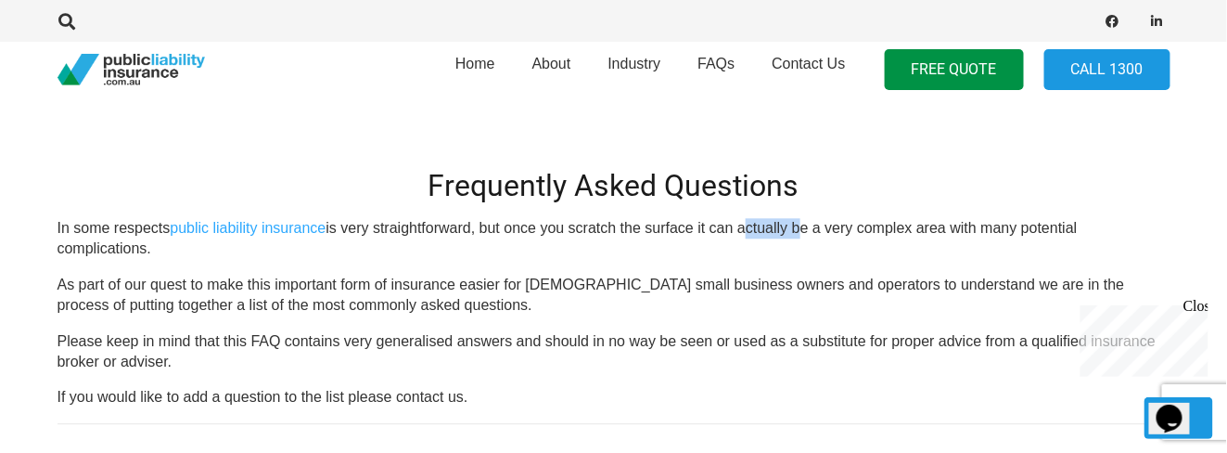
click at [769, 218] on p "In some respects public liability insurance is very straightforward, but once y…" at bounding box center [614, 239] width 1113 height 42
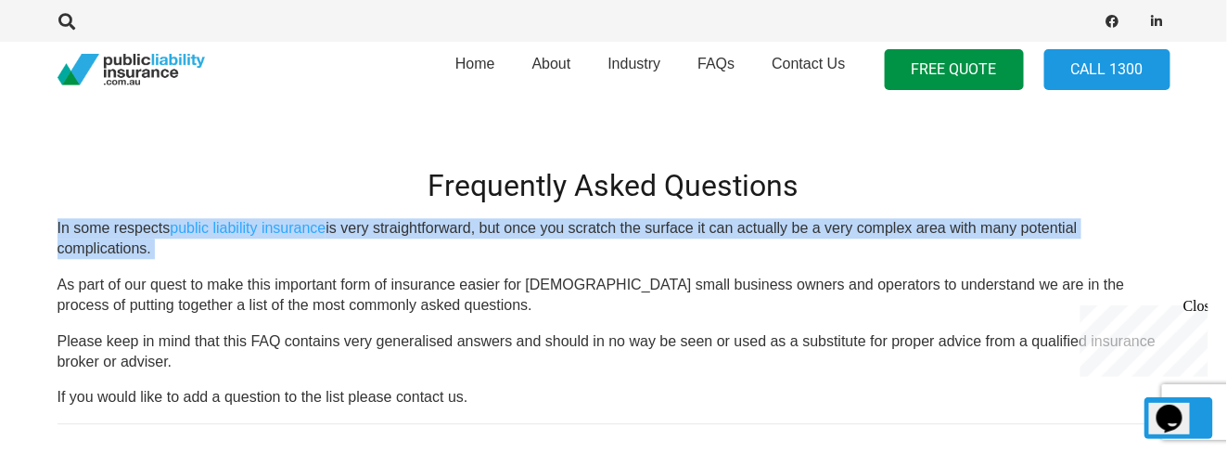
click at [769, 218] on p "In some respects public liability insurance is very straightforward, but once y…" at bounding box center [614, 239] width 1113 height 42
click at [853, 223] on p "In some respects public liability insurance is very straightforward, but once y…" at bounding box center [614, 239] width 1113 height 42
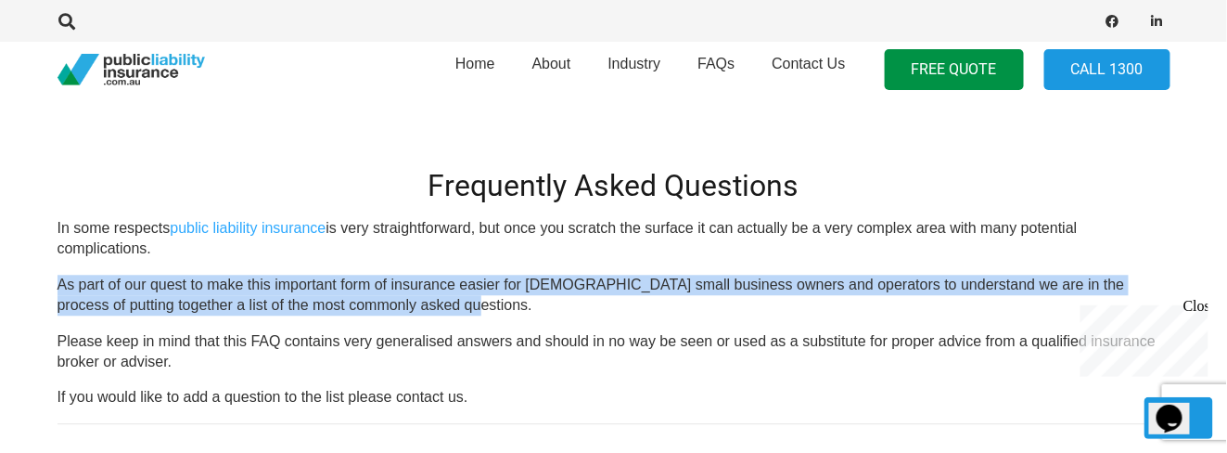
drag, startPoint x: 53, startPoint y: 279, endPoint x: 438, endPoint y: 298, distance: 385.5
click at [438, 298] on p "As part of our quest to make this important form of insurance easier for [DEMOG…" at bounding box center [614, 296] width 1113 height 42
drag, startPoint x: 429, startPoint y: 302, endPoint x: 159, endPoint y: 266, distance: 272.3
click at [159, 266] on div "In some respects public liability insurance is very straightforward, but once y…" at bounding box center [614, 313] width 1113 height 190
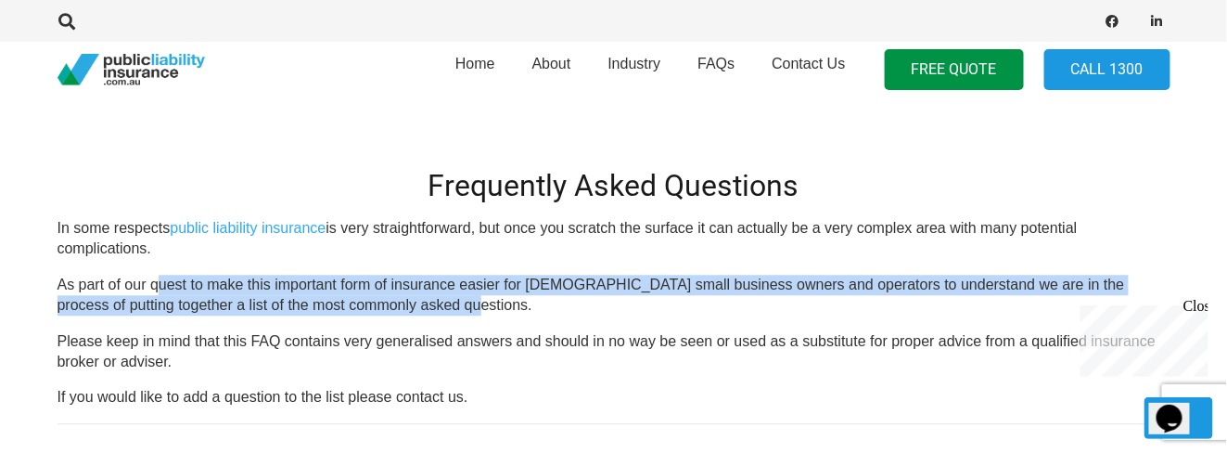
click at [181, 271] on div "In some respects public liability insurance is very straightforward, but once y…" at bounding box center [614, 313] width 1113 height 190
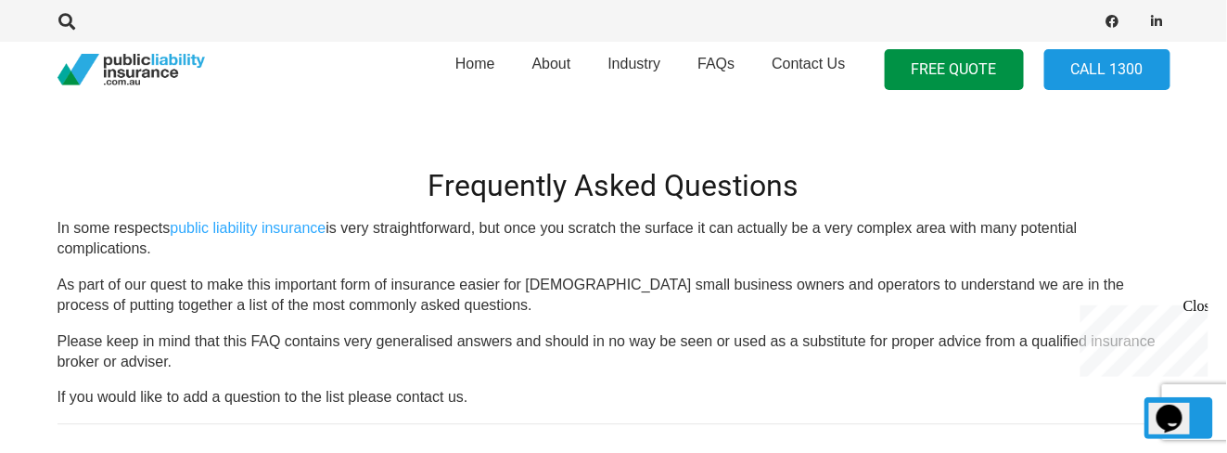
click at [115, 224] on p "In some respects public liability insurance is very straightforward, but once y…" at bounding box center [614, 239] width 1113 height 42
drag, startPoint x: 52, startPoint y: 222, endPoint x: 67, endPoint y: 230, distance: 17.0
click at [70, 257] on p "In some respects public liability insurance is very straightforward, but once y…" at bounding box center [614, 239] width 1113 height 42
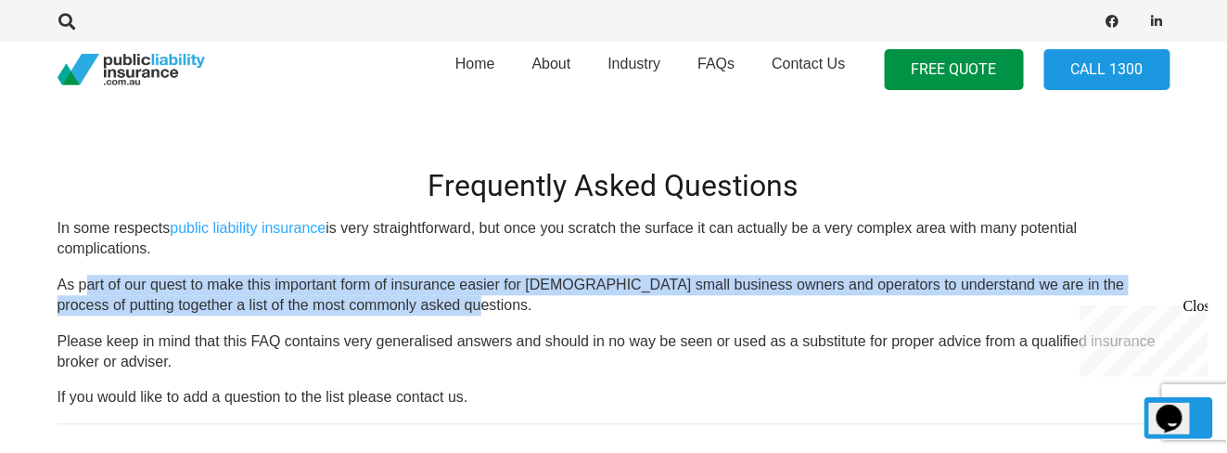
drag, startPoint x: 83, startPoint y: 282, endPoint x: 413, endPoint y: 310, distance: 330.5
click at [413, 310] on p "As part of our quest to make this important form of insurance easier for [DEMOG…" at bounding box center [614, 296] width 1113 height 42
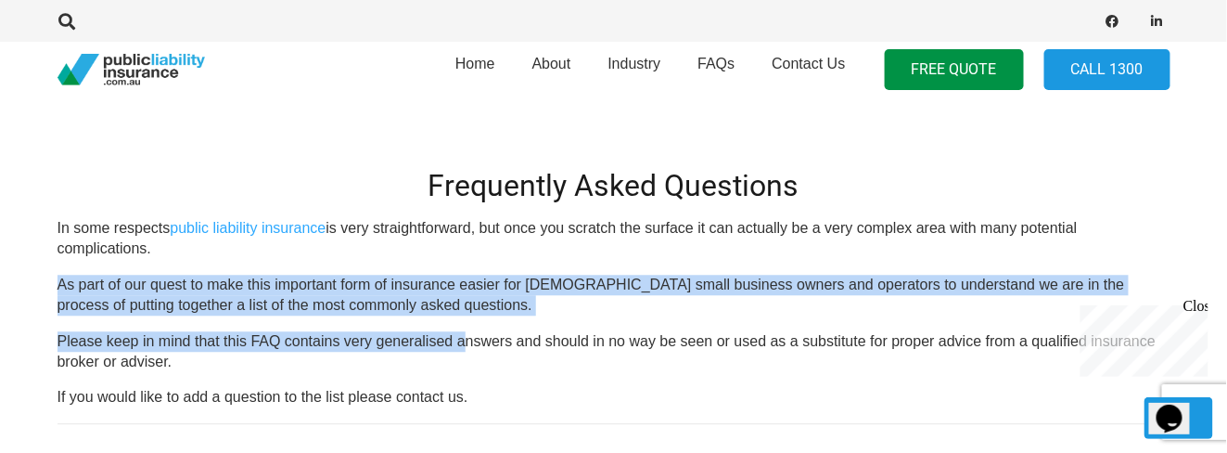
drag, startPoint x: 466, startPoint y: 322, endPoint x: 60, endPoint y: 274, distance: 408.3
click at [60, 274] on div "In some respects public liability insurance is very straightforward, but once y…" at bounding box center [614, 313] width 1113 height 190
click at [86, 275] on p "As part of our quest to make this important form of insurance easier for [DEMOG…" at bounding box center [614, 296] width 1113 height 42
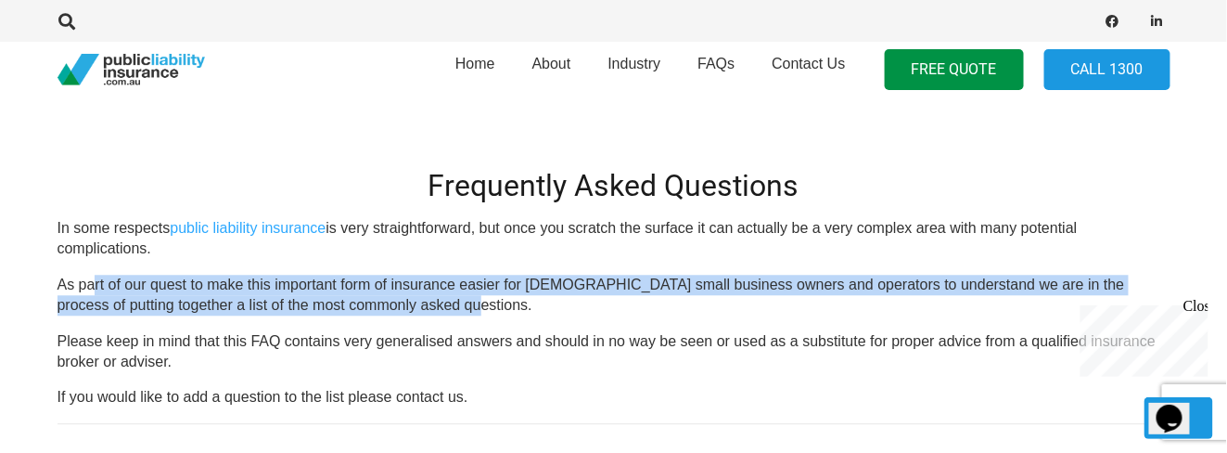
drag, startPoint x: 97, startPoint y: 271, endPoint x: 502, endPoint y: 303, distance: 405.8
click at [502, 303] on div "In some respects public liability insurance is very straightforward, but once y…" at bounding box center [614, 313] width 1113 height 190
click at [396, 298] on p "As part of our quest to make this important form of insurance easier for [DEMOG…" at bounding box center [614, 296] width 1113 height 42
drag, startPoint x: 448, startPoint y: 303, endPoint x: 57, endPoint y: 284, distance: 392.0
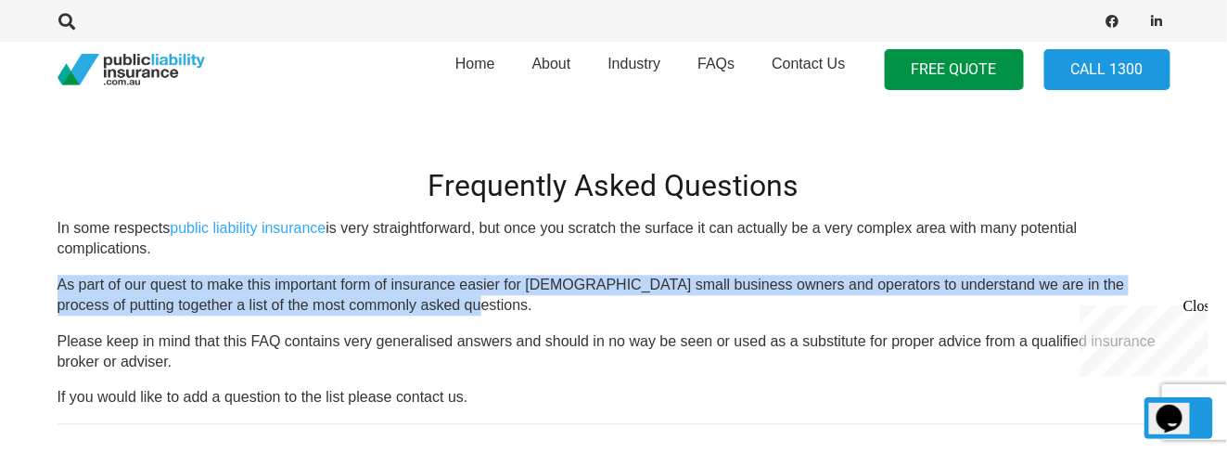
drag, startPoint x: 79, startPoint y: 280, endPoint x: 410, endPoint y: 308, distance: 332.4
click at [401, 308] on p "As part of our quest to make this important form of insurance easier for [DEMOG…" at bounding box center [614, 296] width 1113 height 42
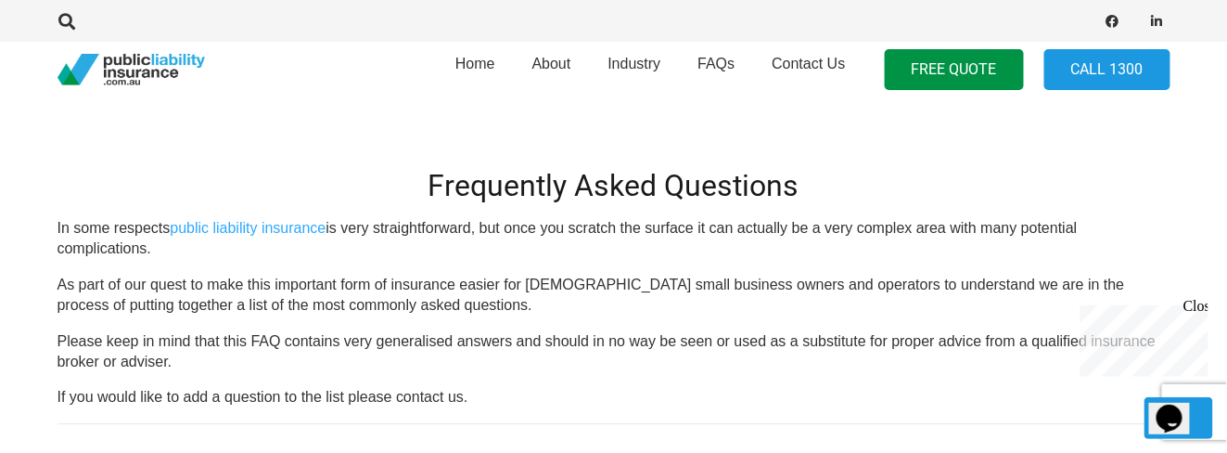
click at [410, 308] on p "As part of our quest to make this important form of insurance easier for [DEMOG…" at bounding box center [614, 296] width 1113 height 42
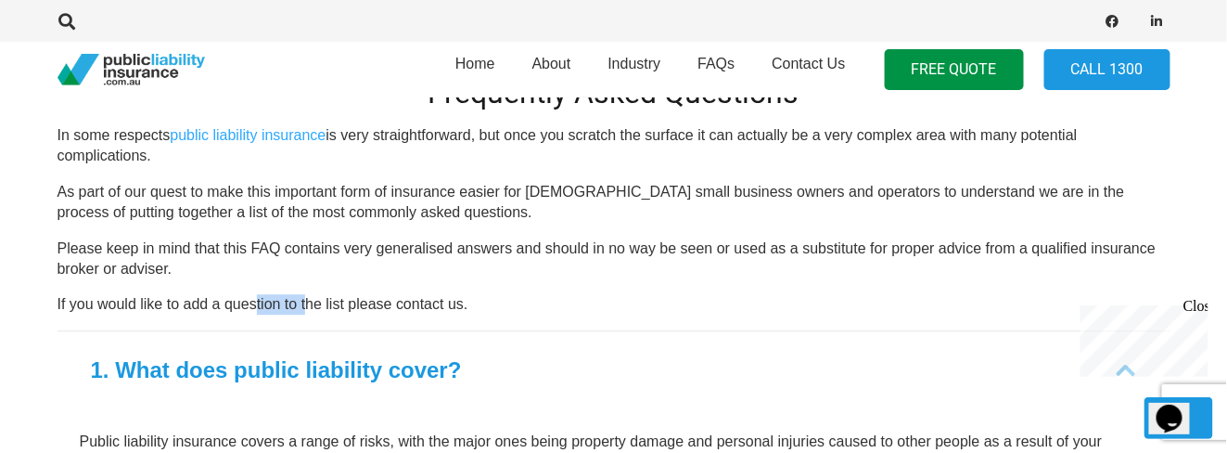
drag, startPoint x: 256, startPoint y: 310, endPoint x: 379, endPoint y: 308, distance: 122.5
click at [329, 310] on p "If you would like to add a question to the list please contact us." at bounding box center [614, 304] width 1113 height 20
click at [452, 308] on p "If you would like to add a question to the list please contact us." at bounding box center [614, 304] width 1113 height 20
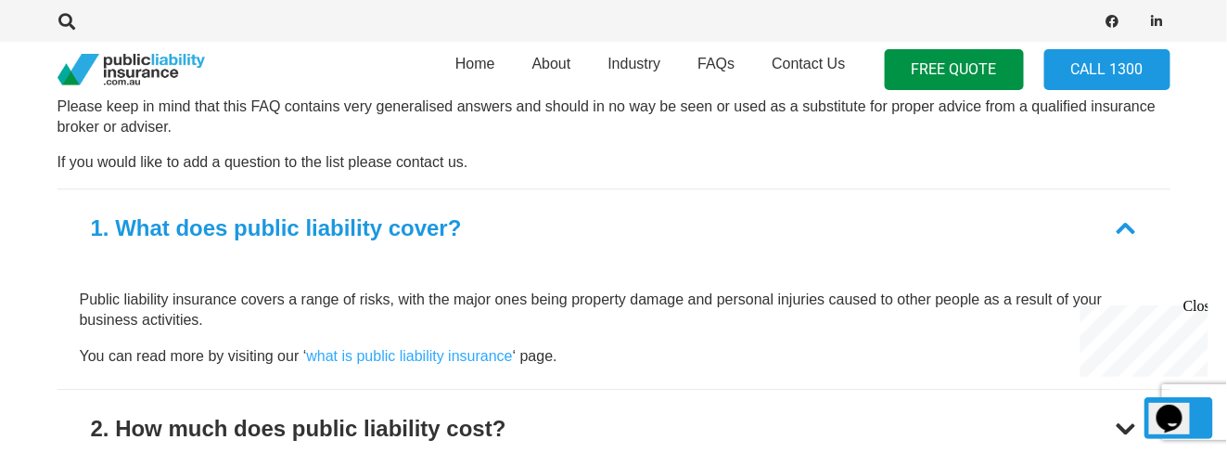
scroll to position [3667, 0]
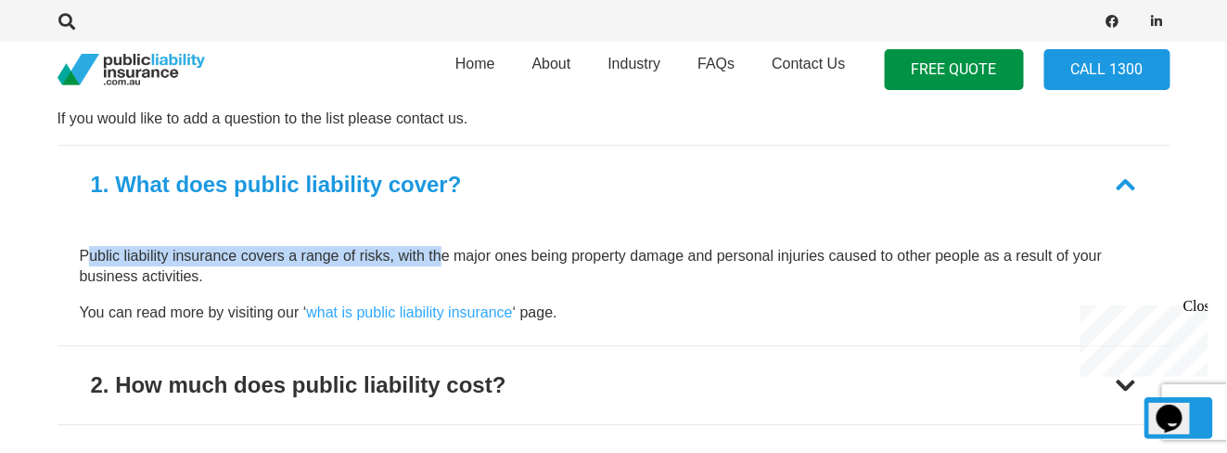
drag, startPoint x: 201, startPoint y: 253, endPoint x: 444, endPoint y: 247, distance: 243.2
click at [444, 247] on p "Public liability insurance covers a range of risks, with the major ones being p…" at bounding box center [614, 267] width 1069 height 42
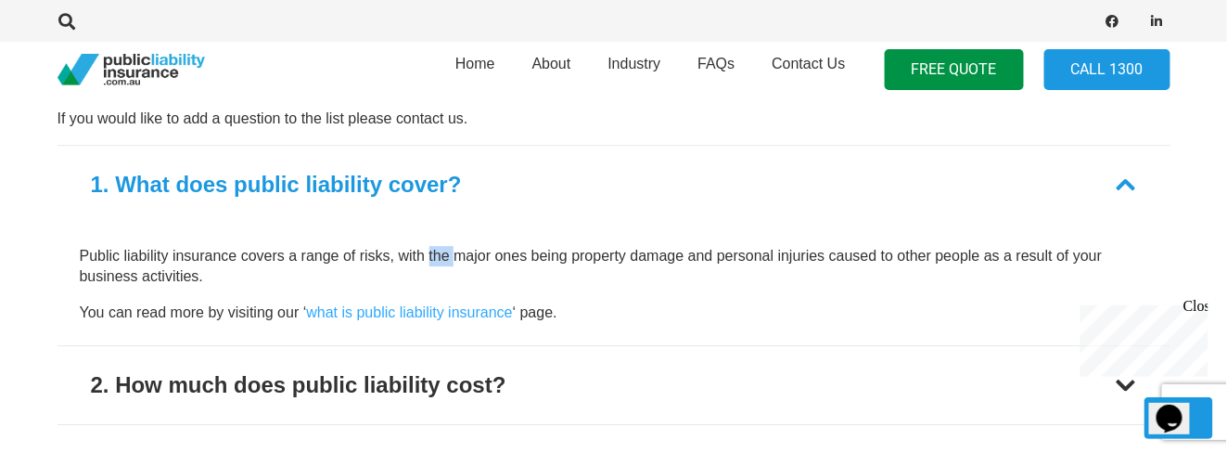
click at [444, 247] on p "Public liability insurance covers a range of risks, with the major ones being p…" at bounding box center [614, 267] width 1069 height 42
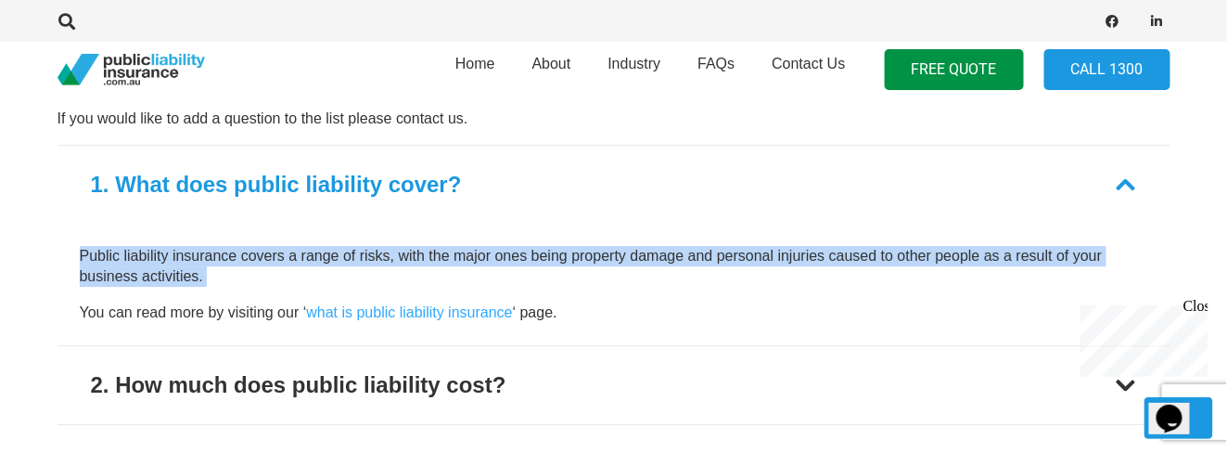
click at [444, 247] on p "Public liability insurance covers a range of risks, with the major ones being p…" at bounding box center [614, 267] width 1069 height 42
click at [572, 259] on p "Public liability insurance covers a range of risks, with the major ones being p…" at bounding box center [614, 267] width 1069 height 42
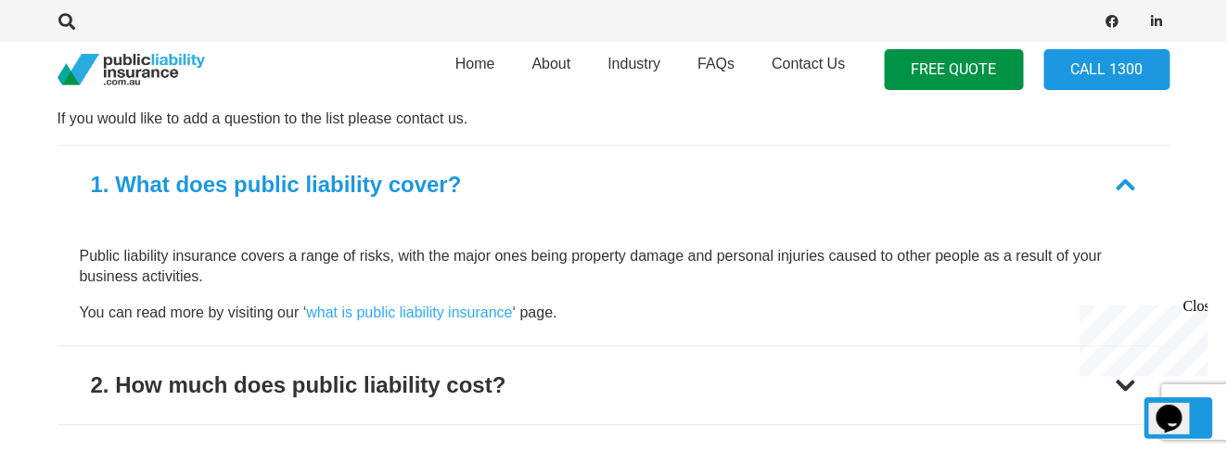
click at [608, 251] on p "Public liability insurance covers a range of risks, with the major ones being p…" at bounding box center [614, 267] width 1069 height 42
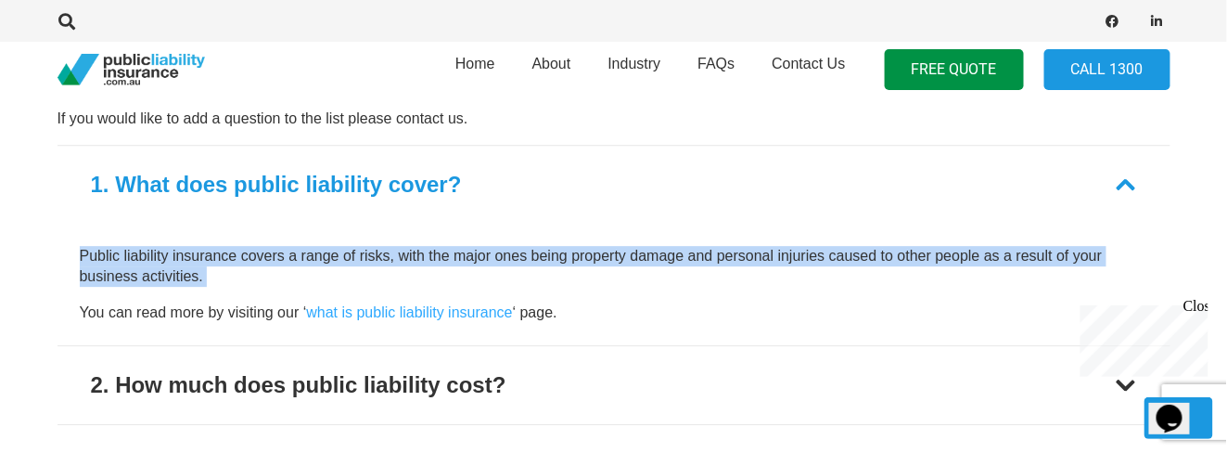
click at [608, 251] on p "Public liability insurance covers a range of risks, with the major ones being p…" at bounding box center [614, 267] width 1069 height 42
click at [705, 253] on p "Public liability insurance covers a range of risks, with the major ones being p…" at bounding box center [614, 267] width 1069 height 42
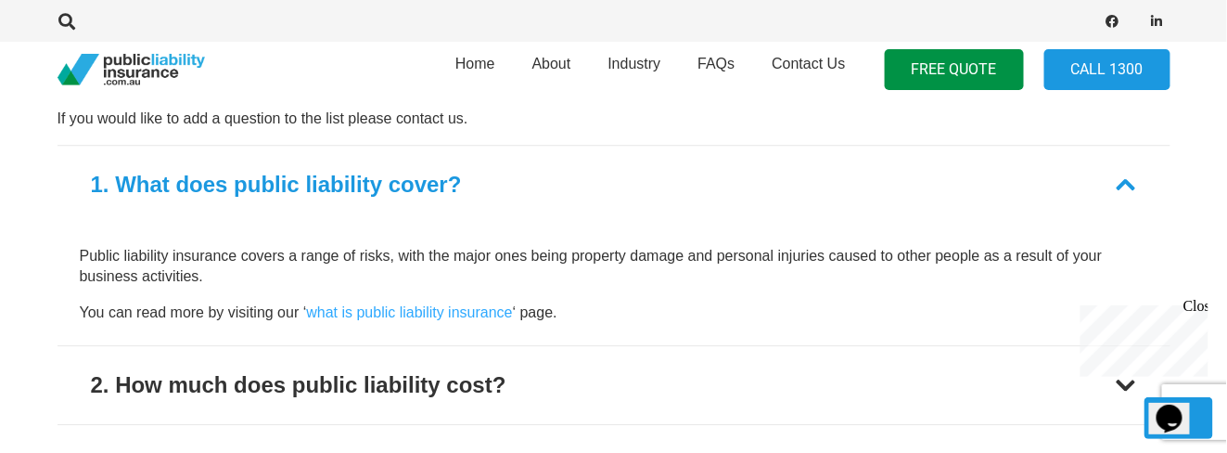
click at [274, 233] on div "Public liability insurance covers a range of risks, with the major ones being p…" at bounding box center [614, 285] width 1113 height 122
click at [261, 250] on p "Public liability insurance covers a range of risks, with the major ones being p…" at bounding box center [614, 267] width 1069 height 42
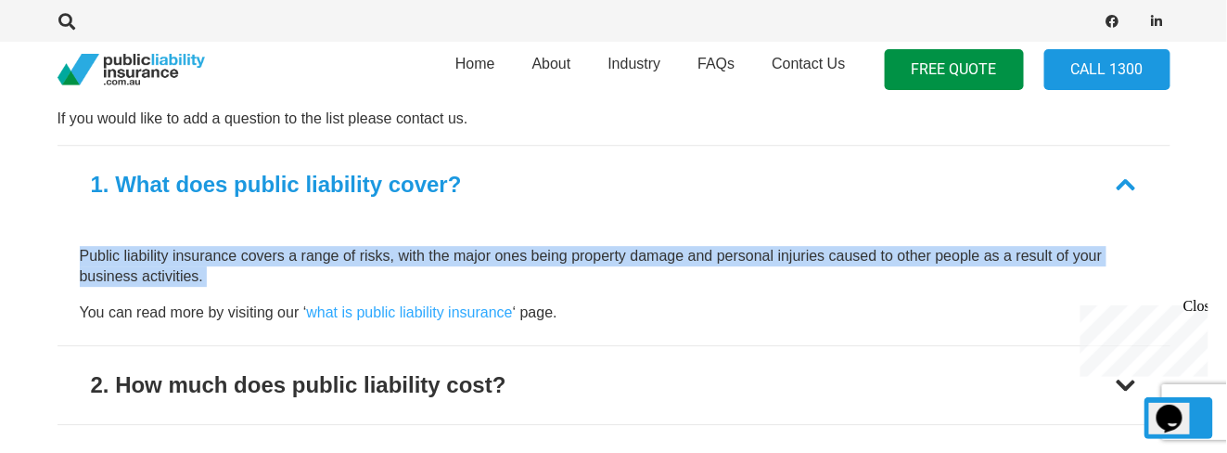
click at [261, 250] on p "Public liability insurance covers a range of risks, with the major ones being p…" at bounding box center [614, 267] width 1069 height 42
click at [219, 261] on p "Public liability insurance covers a range of risks, with the major ones being p…" at bounding box center [614, 267] width 1069 height 42
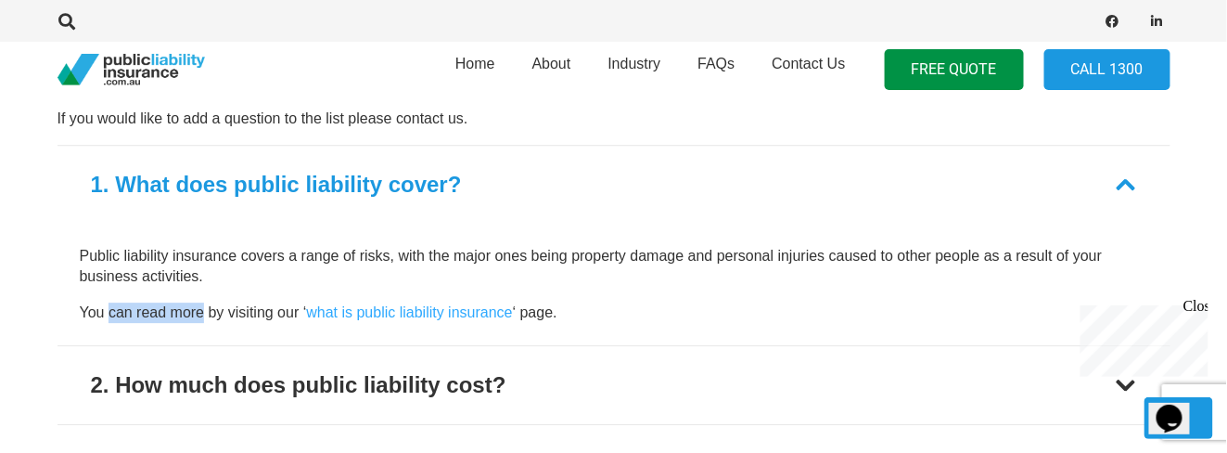
drag, startPoint x: 109, startPoint y: 307, endPoint x: 267, endPoint y: 315, distance: 157.9
click at [236, 313] on p "You can read more by visiting our ‘ what is public liability insurance ‘ page." at bounding box center [614, 312] width 1069 height 20
click at [267, 315] on p "You can read more by visiting our ‘ what is public liability insurance ‘ page." at bounding box center [614, 312] width 1069 height 20
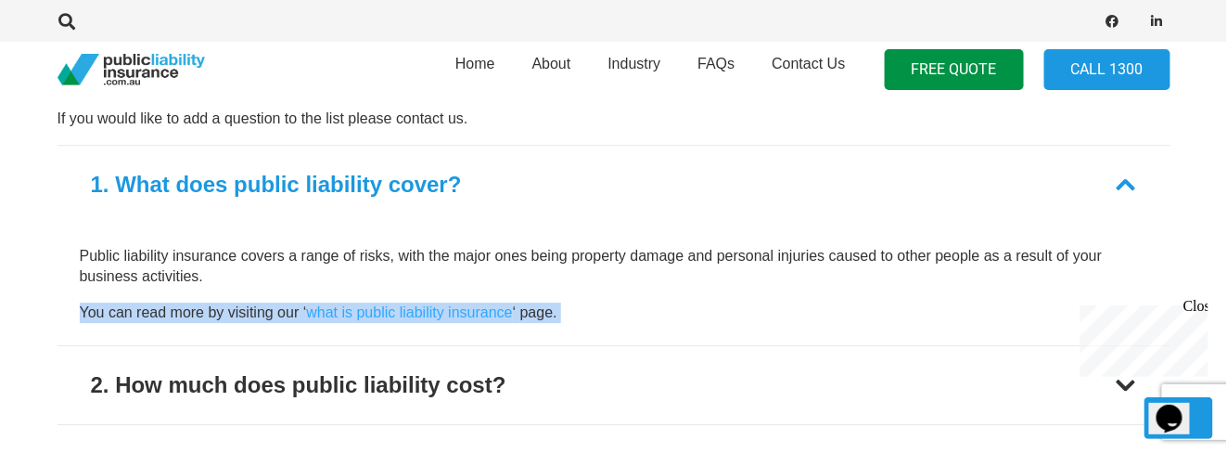
click at [267, 315] on p "You can read more by visiting our ‘ what is public liability insurance ‘ page." at bounding box center [614, 312] width 1069 height 20
click at [234, 308] on p "You can read more by visiting our ‘ what is public liability insurance ‘ page." at bounding box center [614, 312] width 1069 height 20
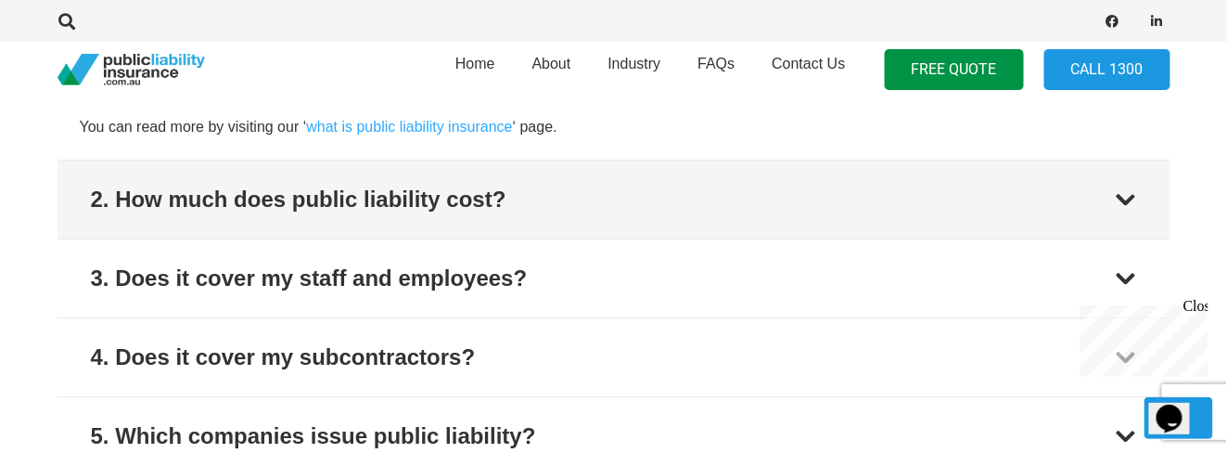
click at [506, 215] on button "2. How much does public liability cost?" at bounding box center [614, 200] width 1113 height 78
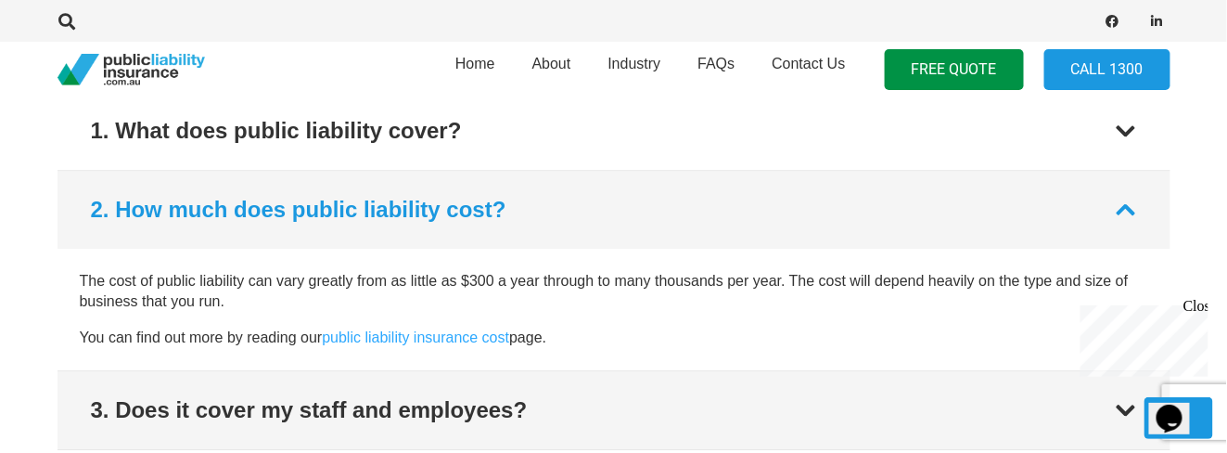
scroll to position [3698, 0]
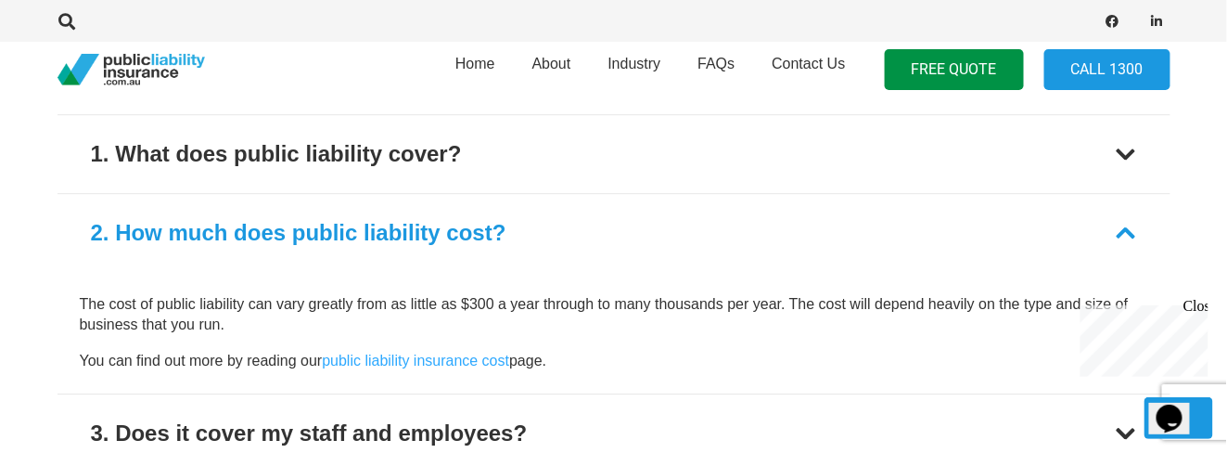
drag, startPoint x: 303, startPoint y: 298, endPoint x: 816, endPoint y: 344, distance: 514.2
click at [816, 344] on div "The cost of public liability can vary greatly from as little as $300 a year thr…" at bounding box center [614, 332] width 1069 height 77
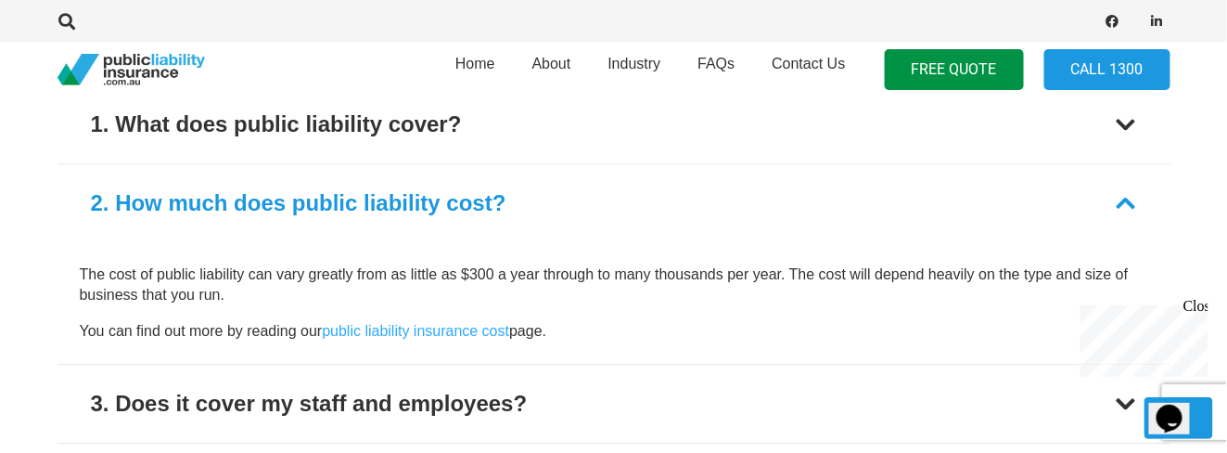
scroll to position [3635, 0]
